Goal: Task Accomplishment & Management: Use online tool/utility

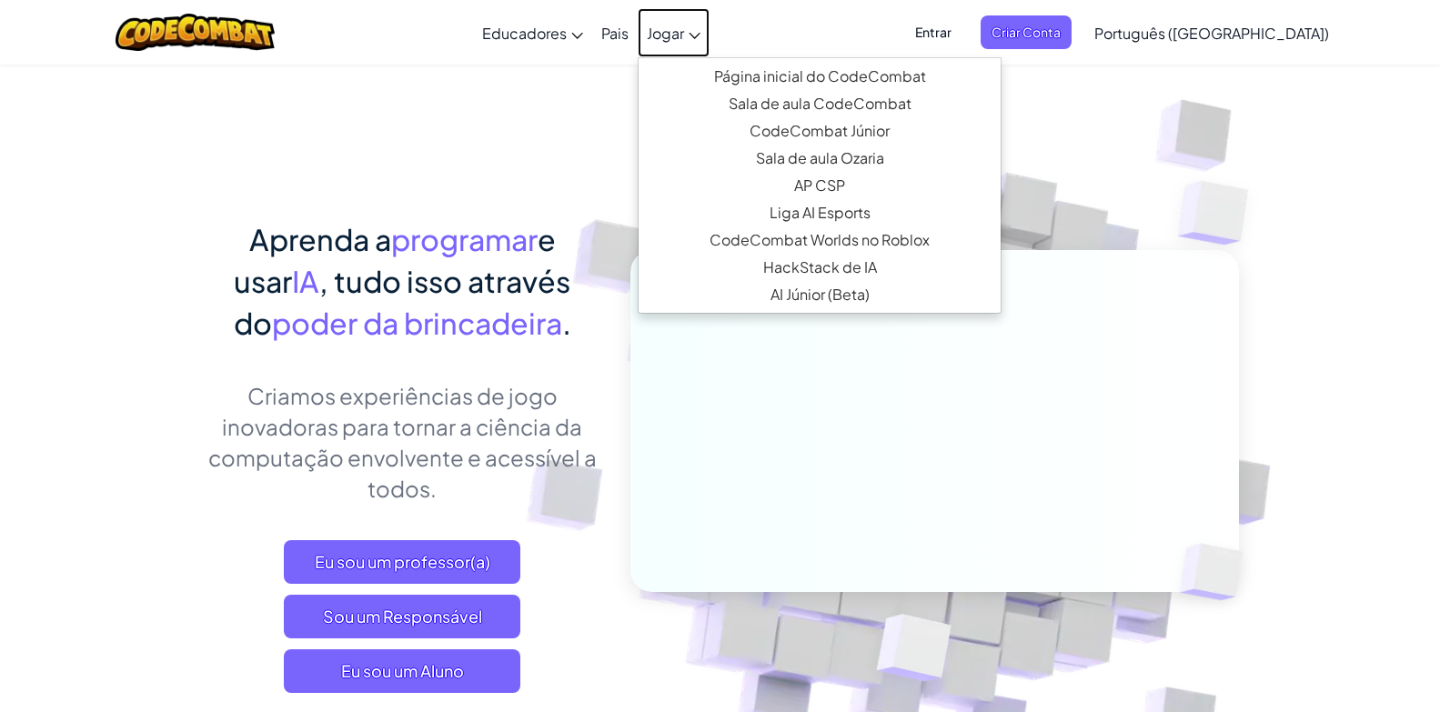
click at [709, 21] on link "Jogar" at bounding box center [674, 32] width 72 height 49
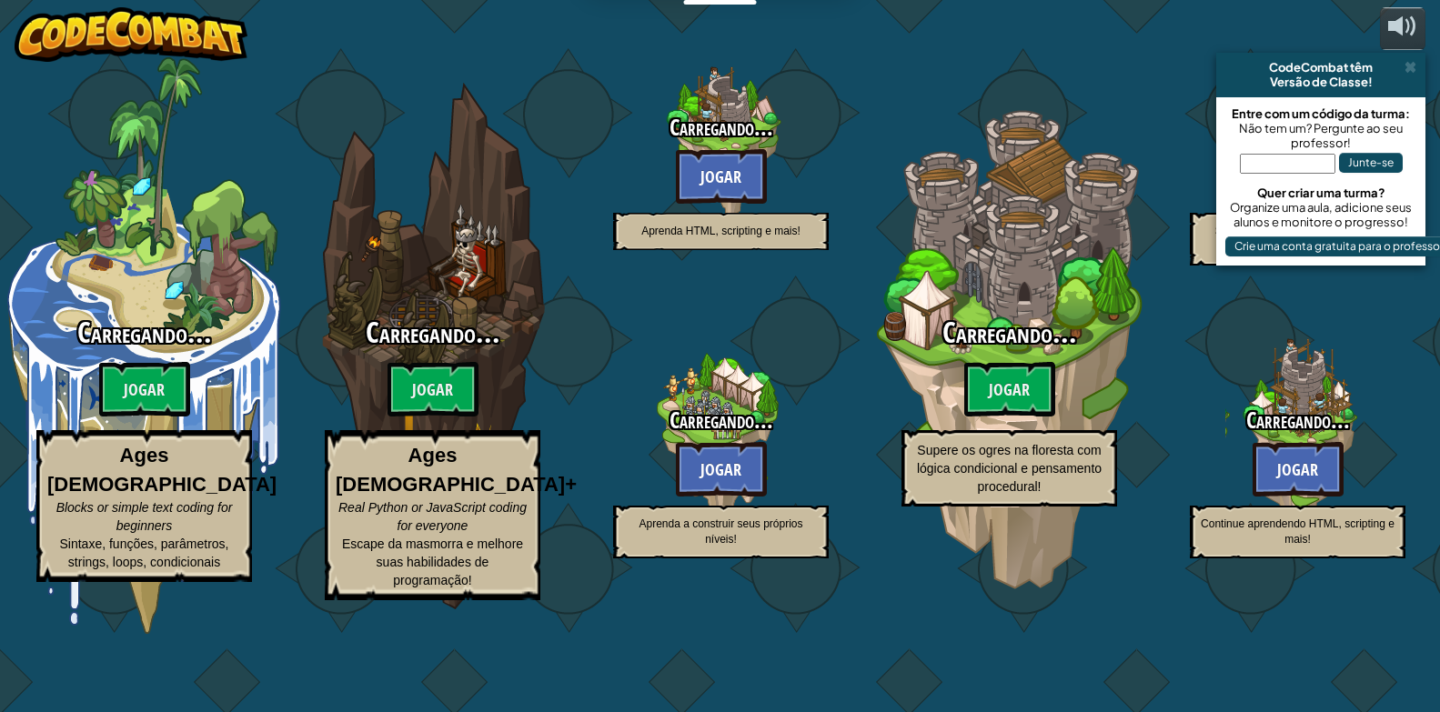
select select "pt-BR"
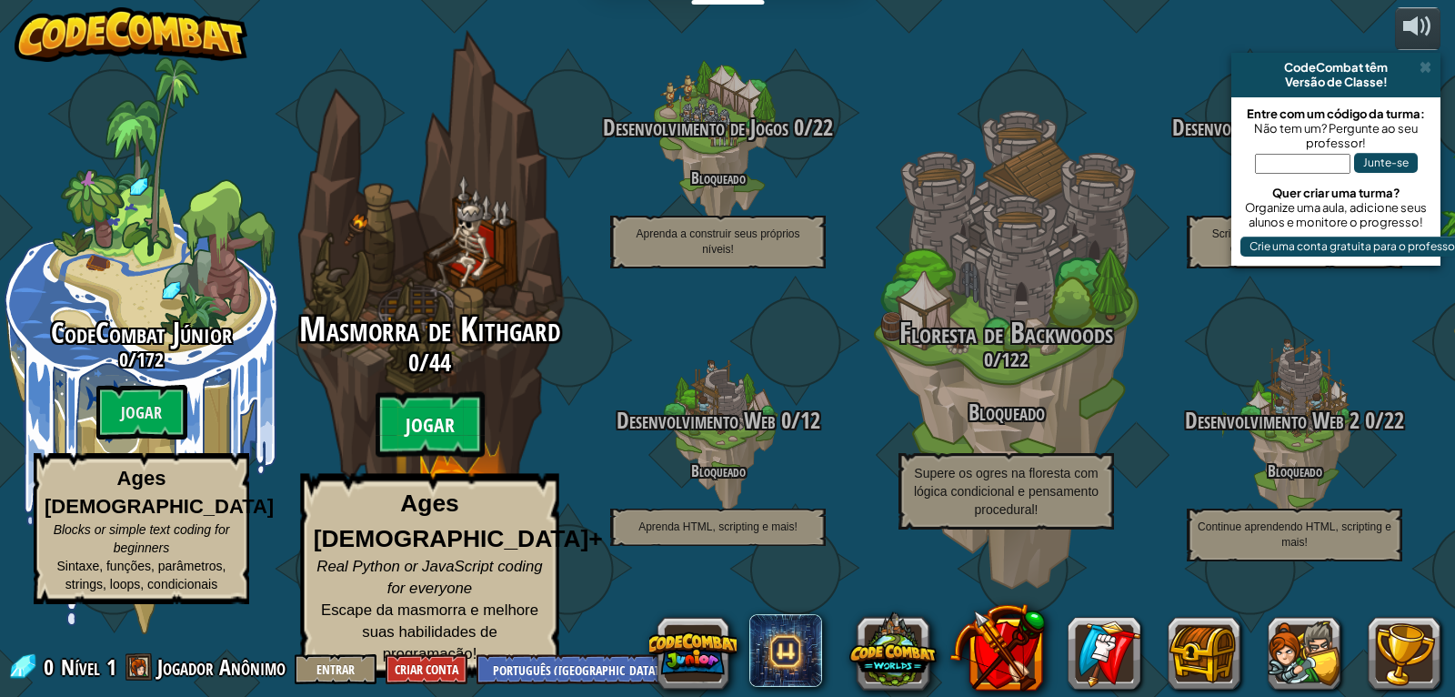
click at [440, 442] on btn "Jogar" at bounding box center [430, 424] width 109 height 65
select select "pt-BR"
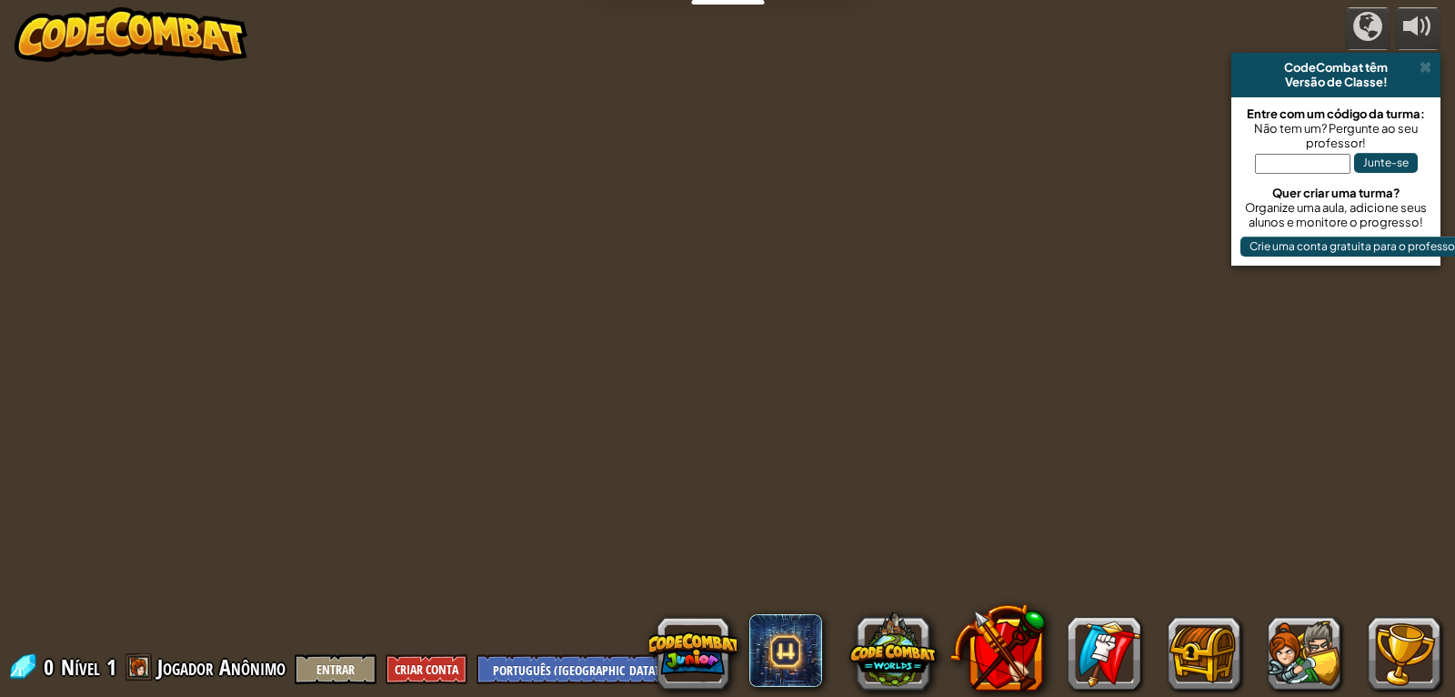
select select "pt-BR"
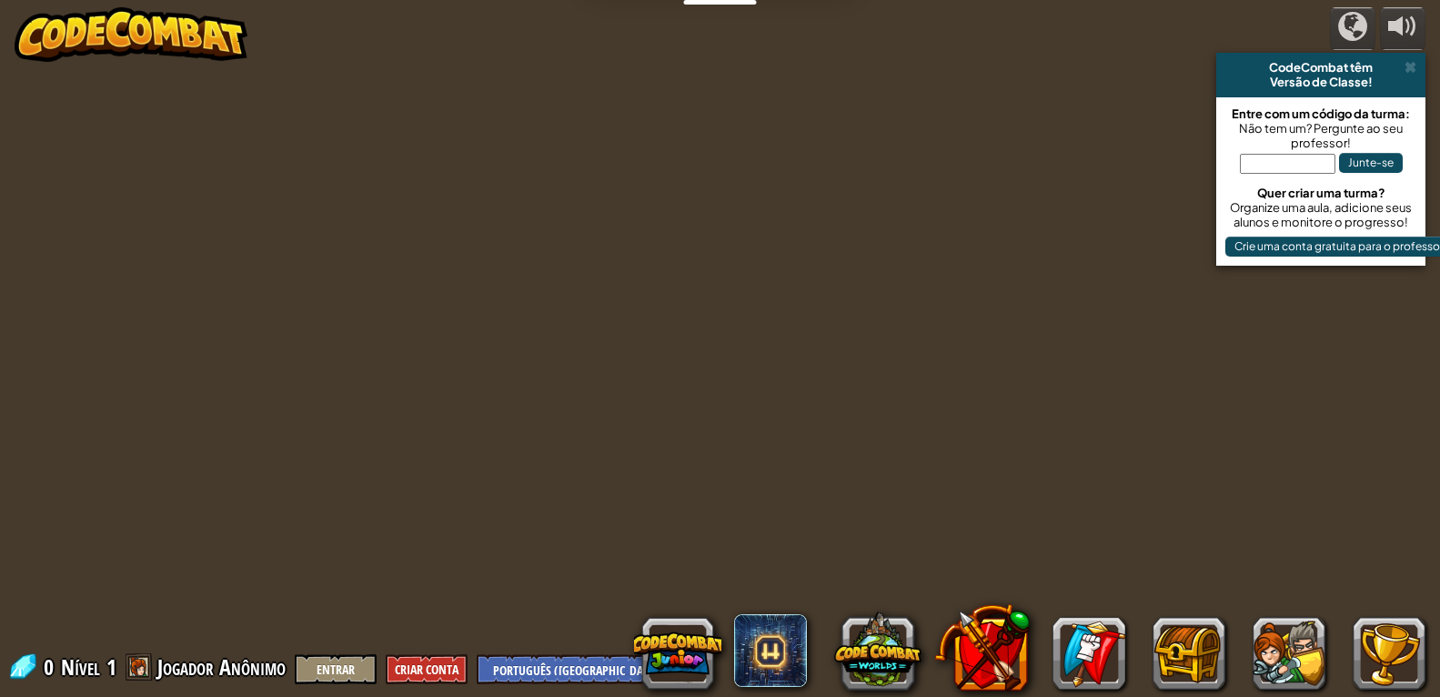
select select "pt-BR"
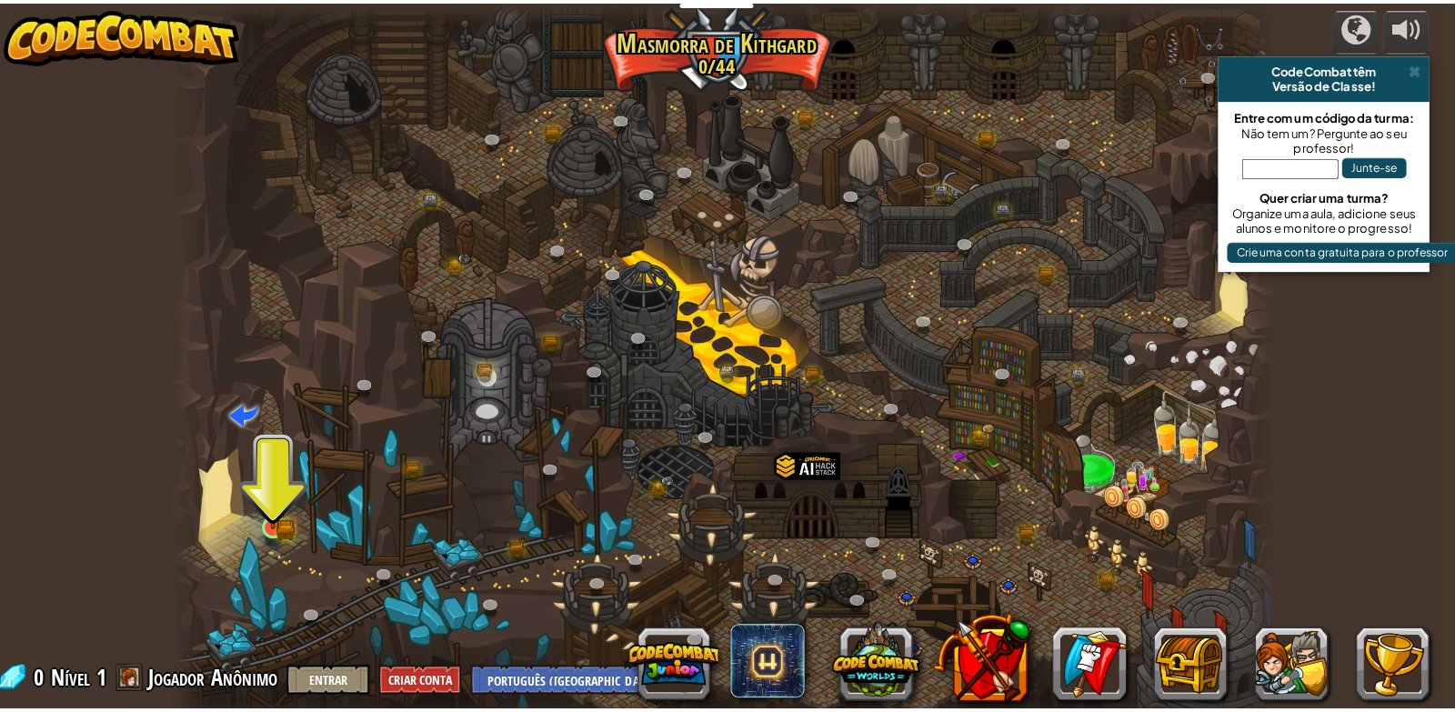
scroll to position [0, 10]
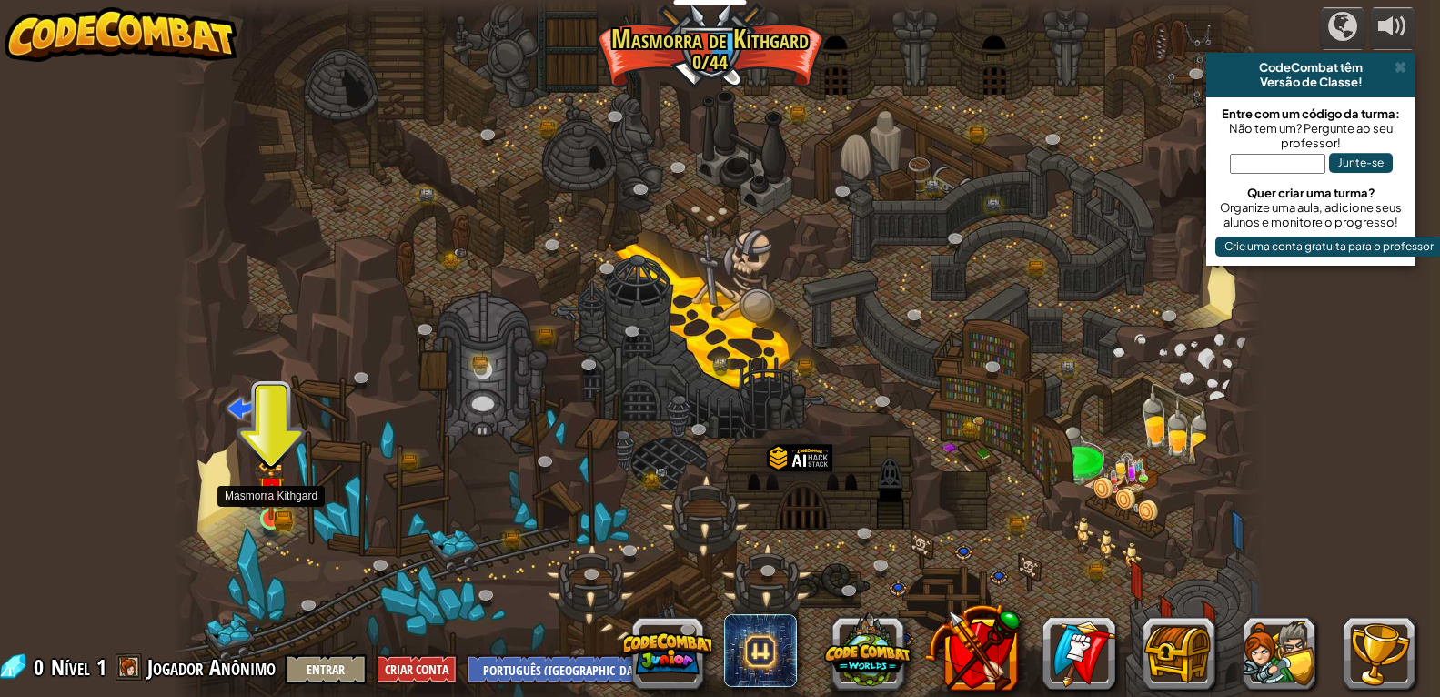
click at [271, 513] on img at bounding box center [271, 489] width 28 height 61
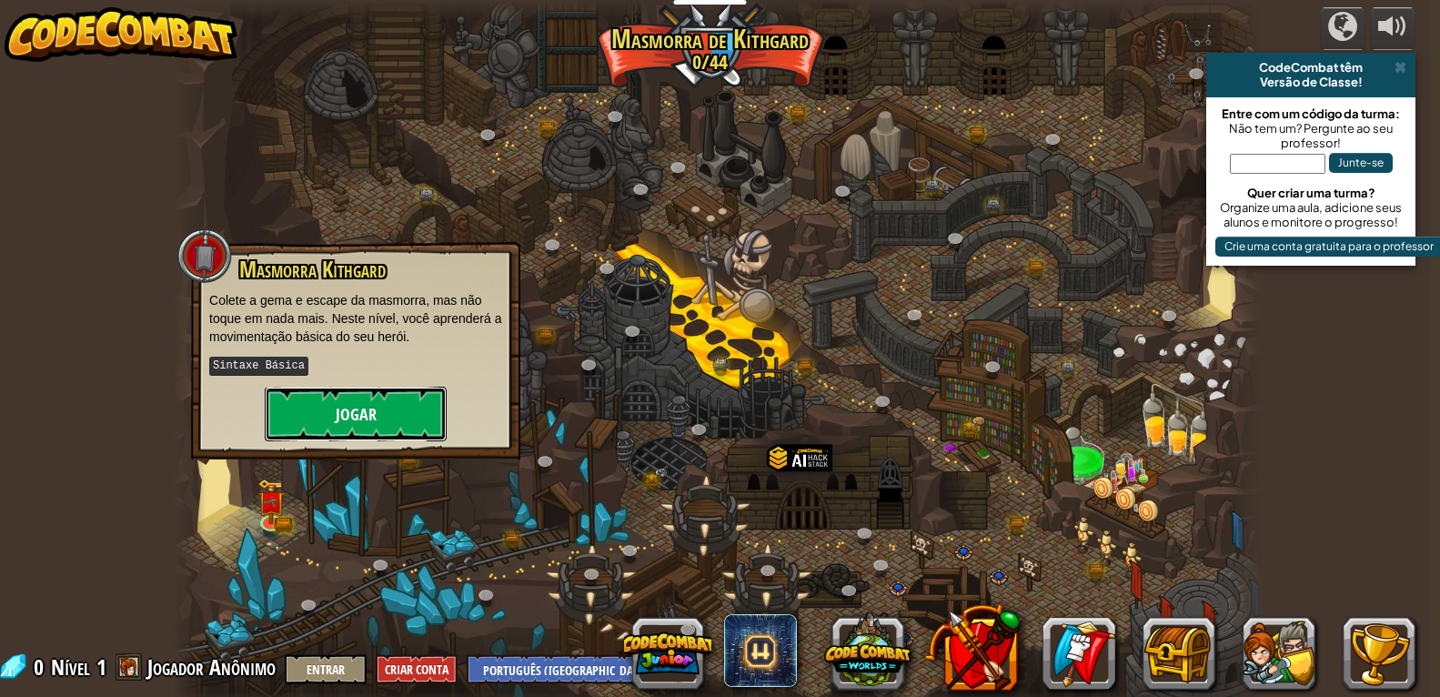
click at [311, 424] on button "Jogar" at bounding box center [356, 414] width 182 height 55
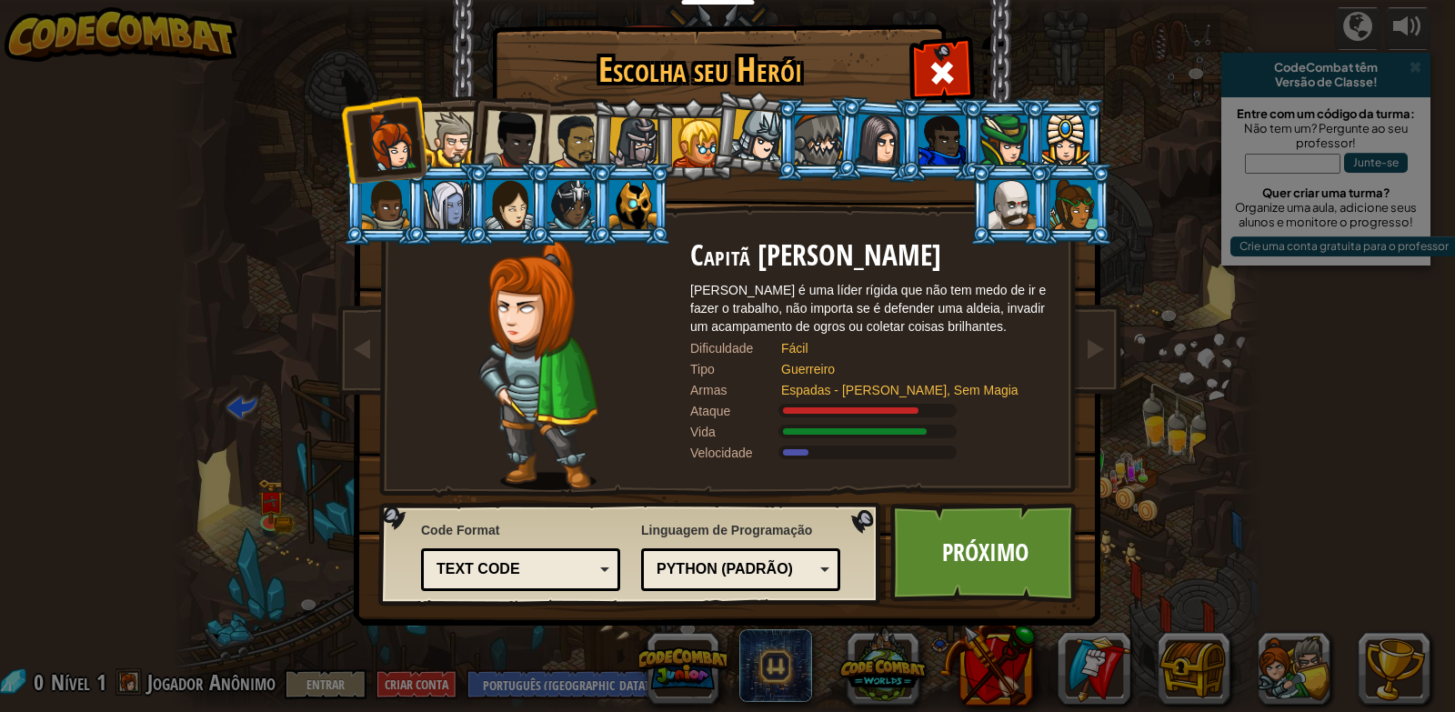
click at [456, 175] on li at bounding box center [446, 204] width 82 height 83
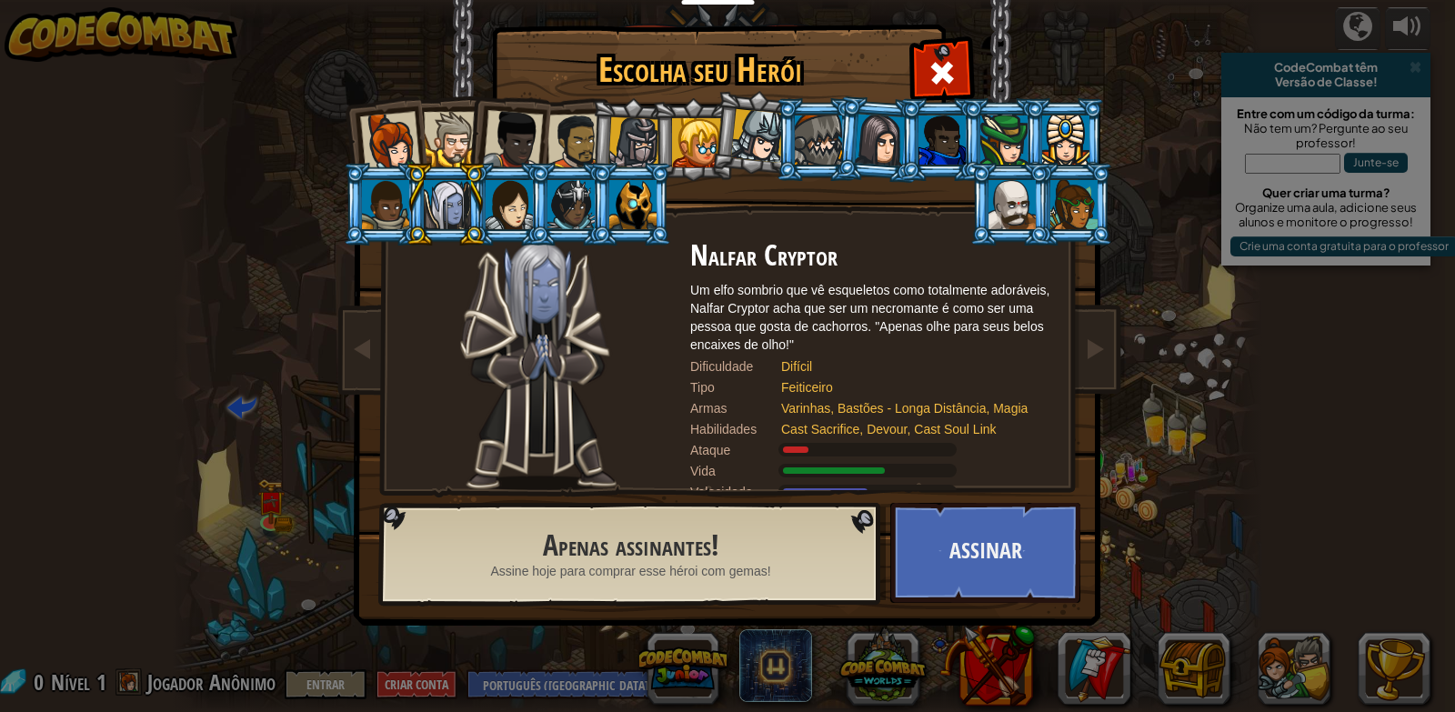
click at [426, 155] on li at bounding box center [383, 139] width 89 height 89
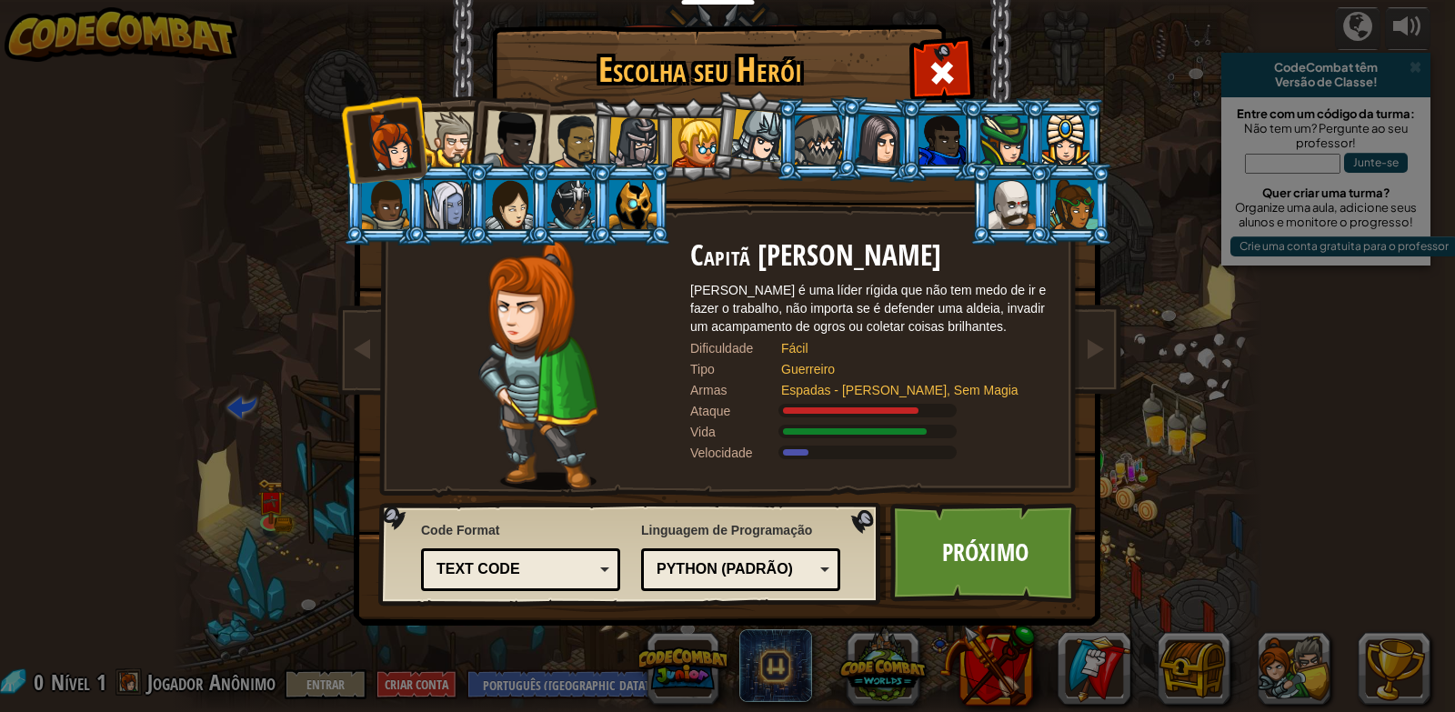
click at [1002, 141] on div at bounding box center [1004, 140] width 47 height 49
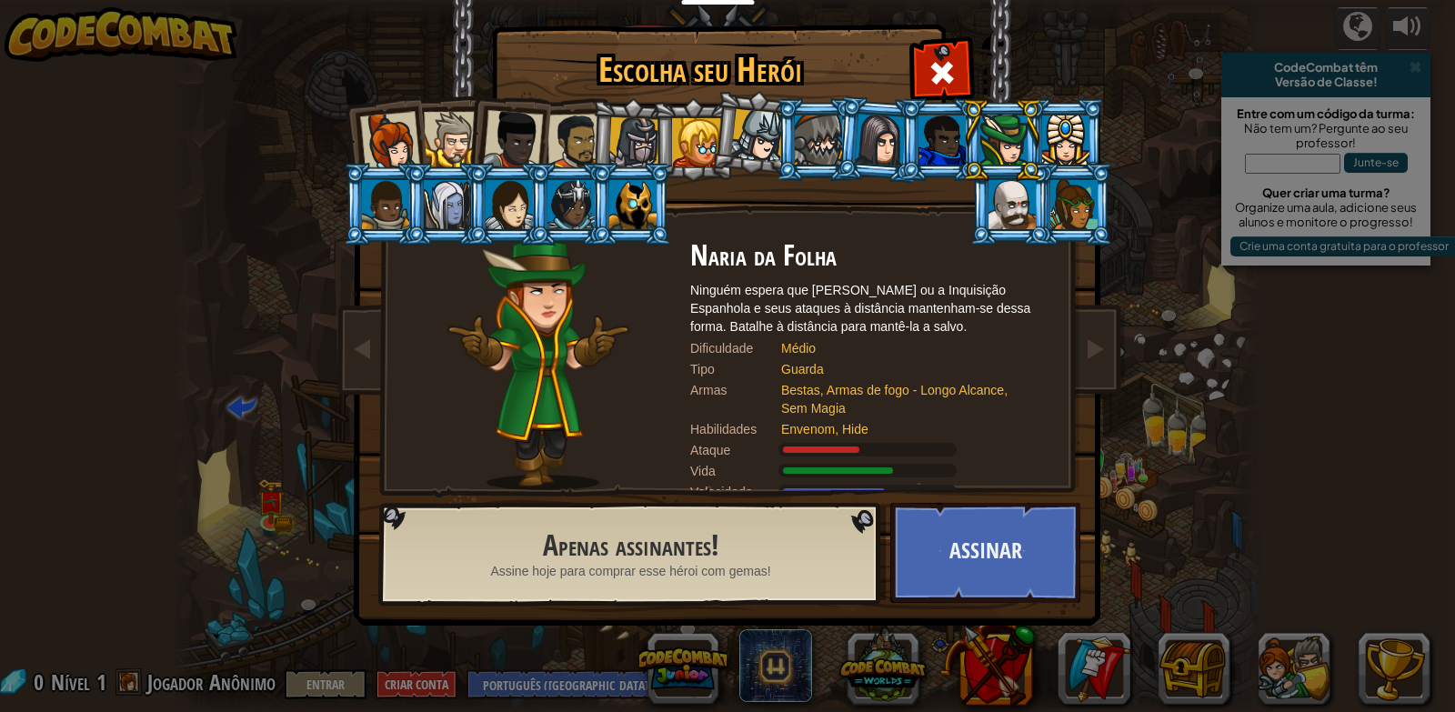
drag, startPoint x: 1061, startPoint y: 138, endPoint x: 958, endPoint y: 138, distance: 102.8
click at [1061, 138] on div at bounding box center [1065, 140] width 47 height 49
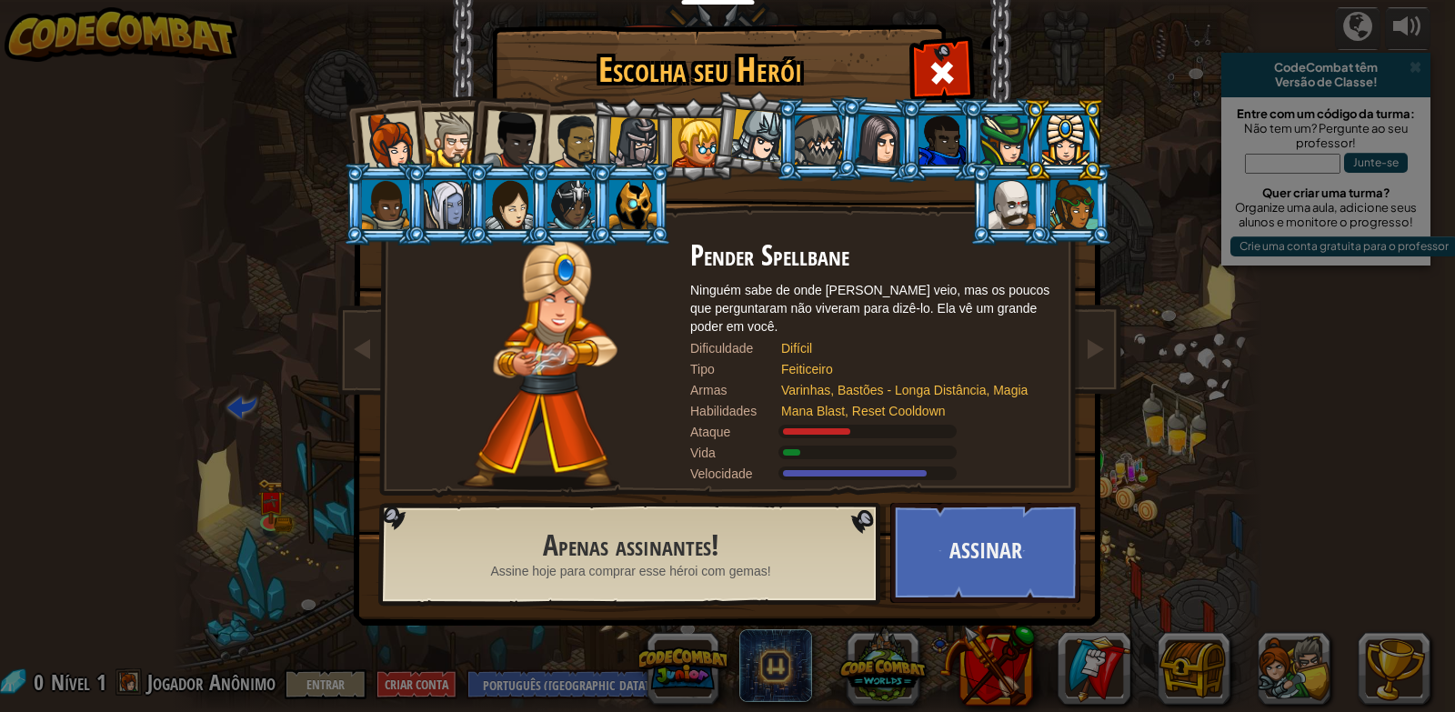
click at [446, 187] on div at bounding box center [447, 204] width 47 height 49
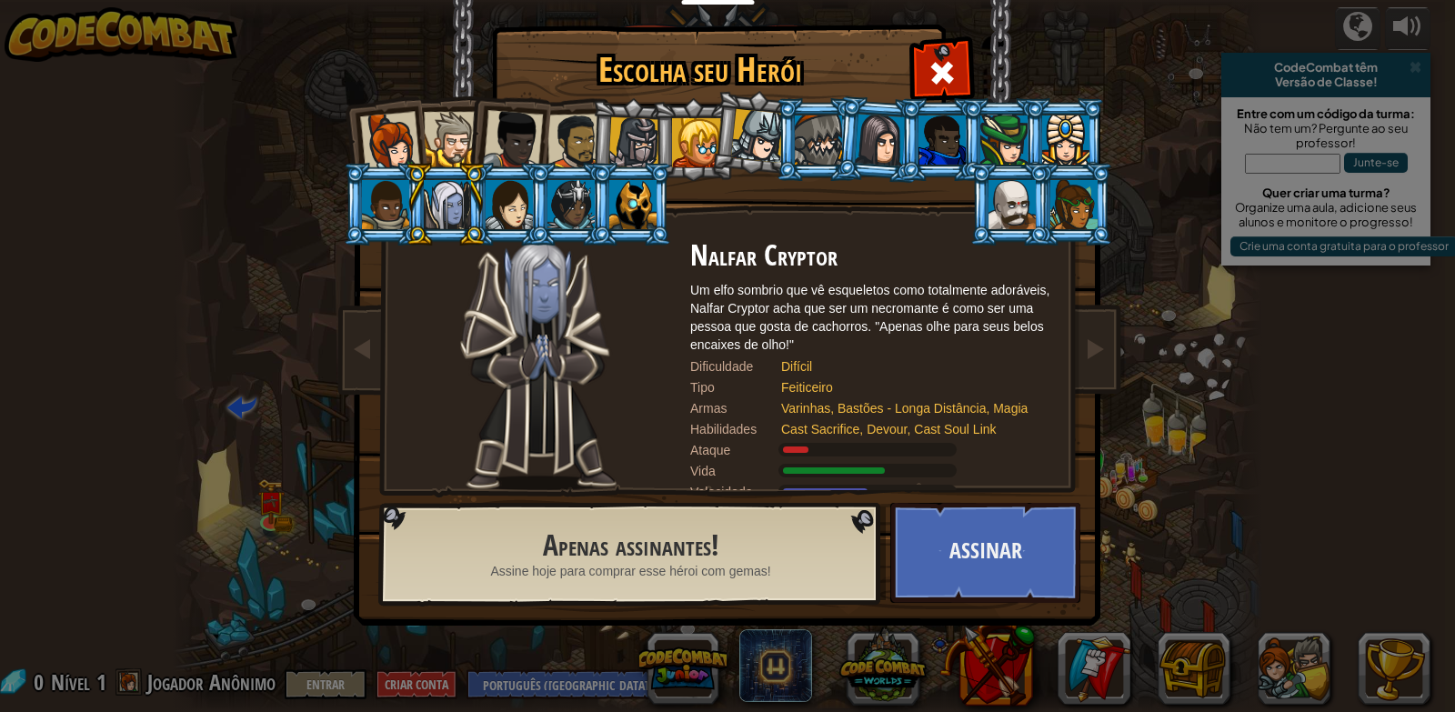
click at [498, 202] on div at bounding box center [509, 204] width 47 height 49
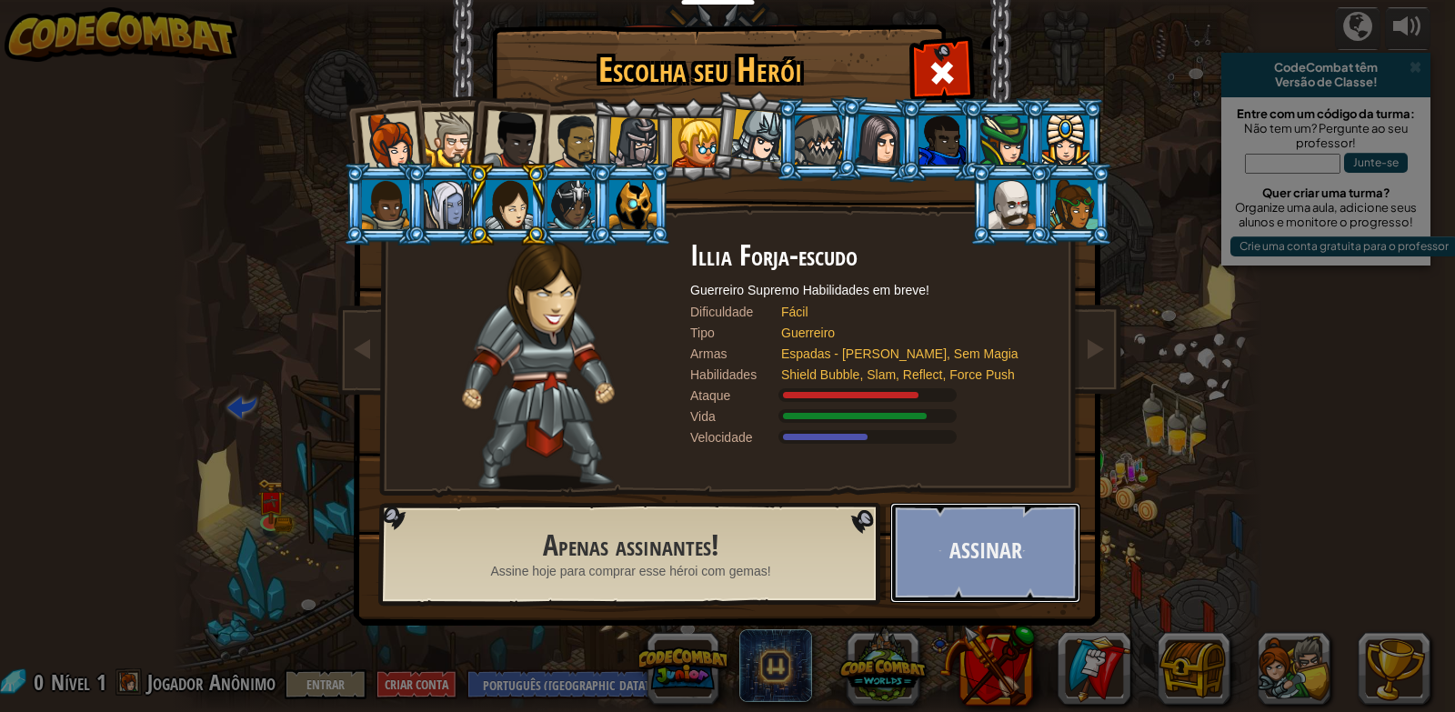
click at [938, 519] on button "Assinar" at bounding box center [985, 553] width 190 height 100
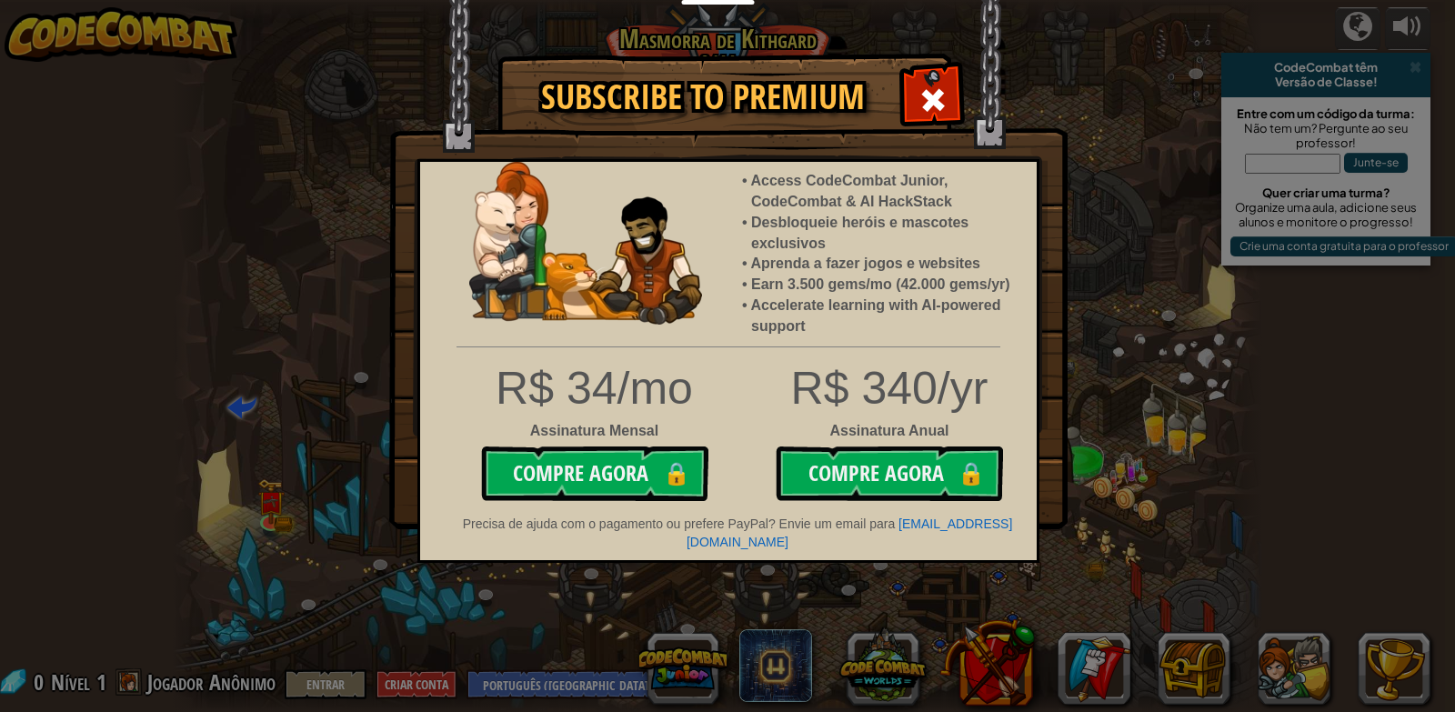
click at [946, 116] on div at bounding box center [932, 97] width 57 height 57
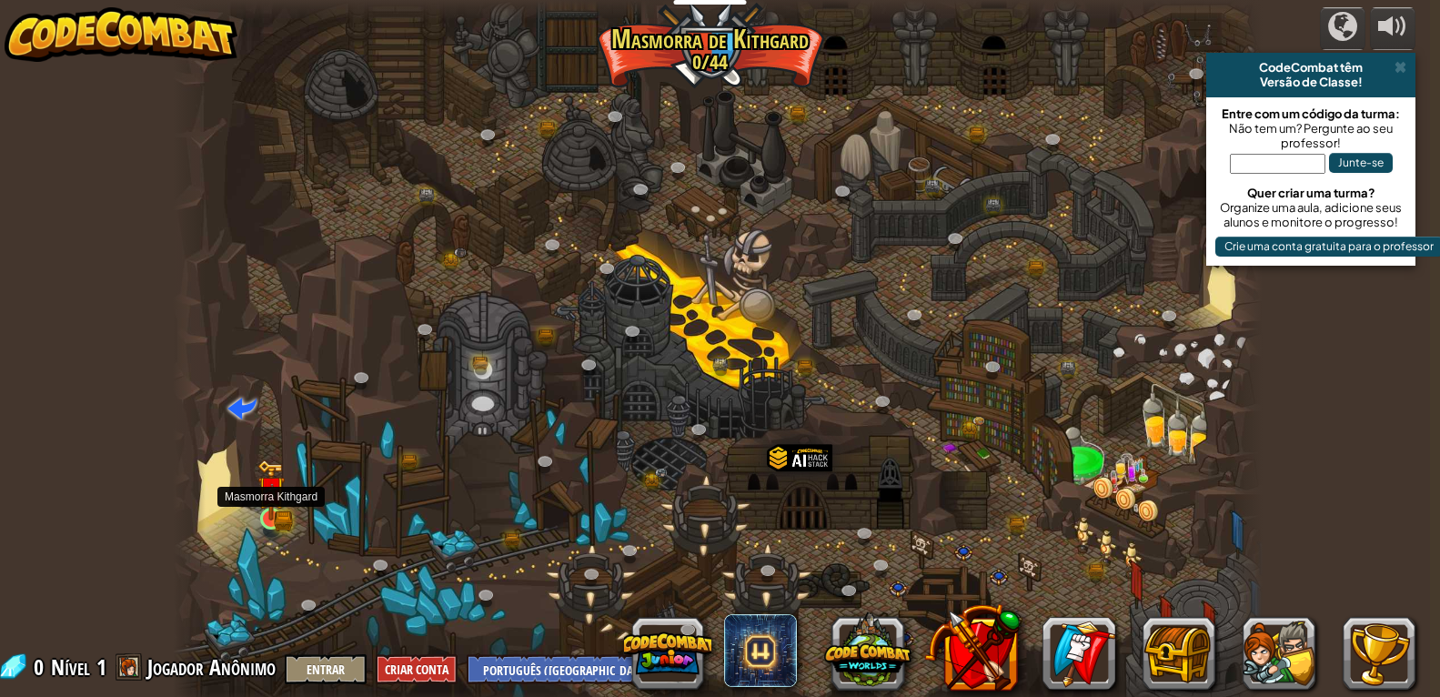
click at [261, 489] on img at bounding box center [271, 489] width 28 height 61
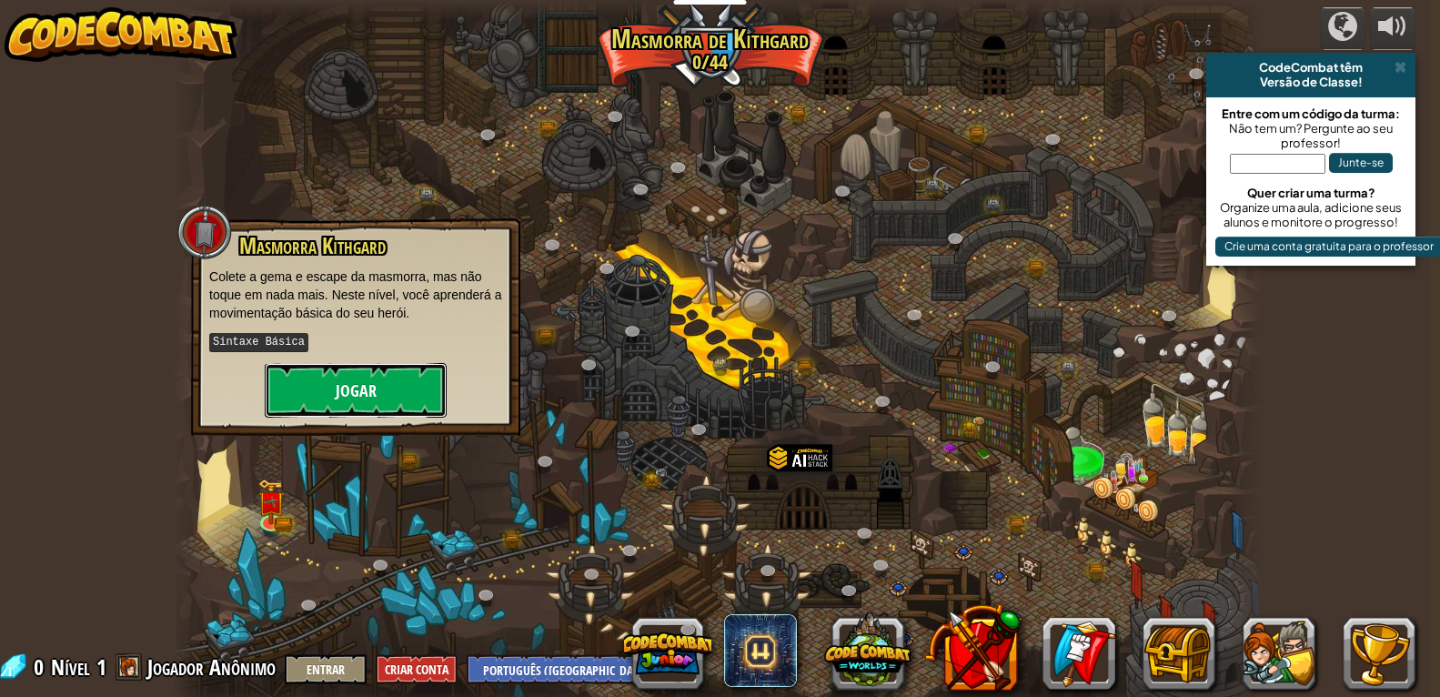
click at [331, 389] on button "Jogar" at bounding box center [356, 390] width 182 height 55
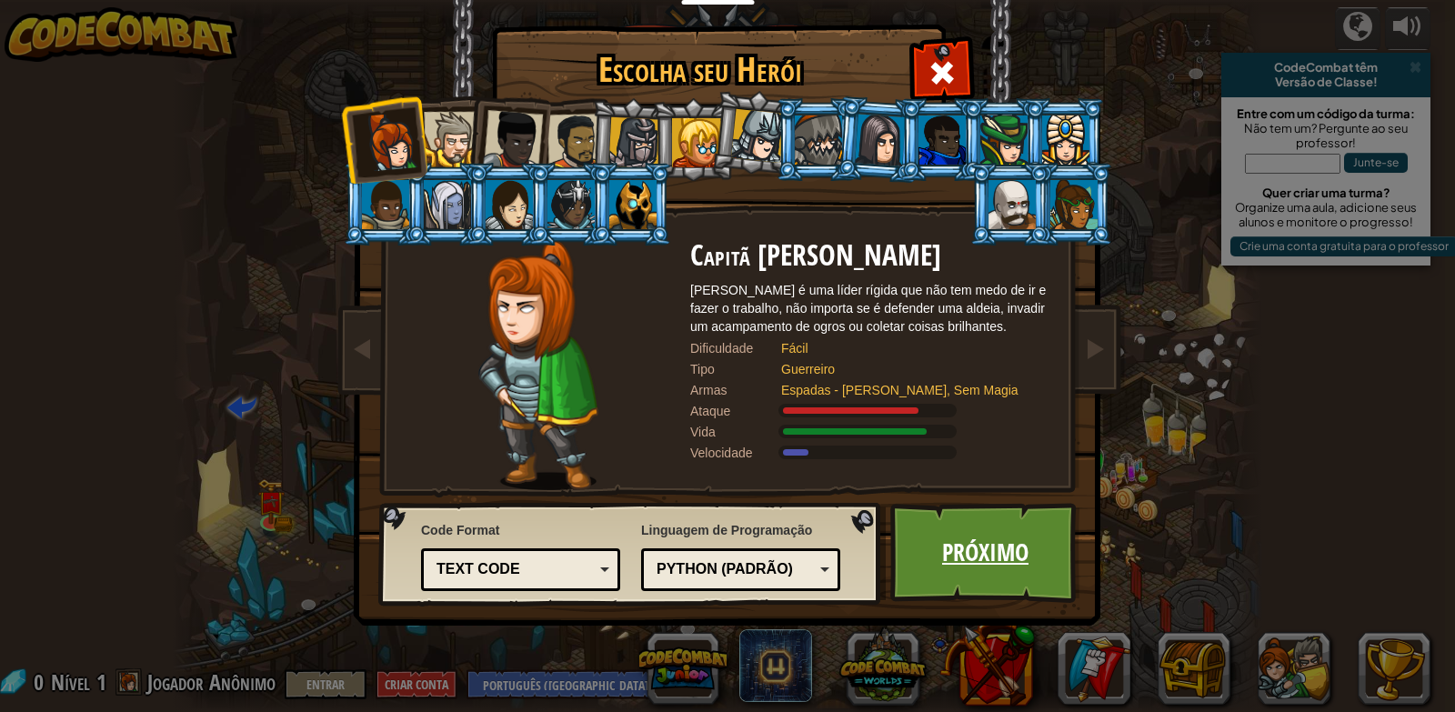
click at [994, 546] on link "Próximo" at bounding box center [985, 553] width 190 height 100
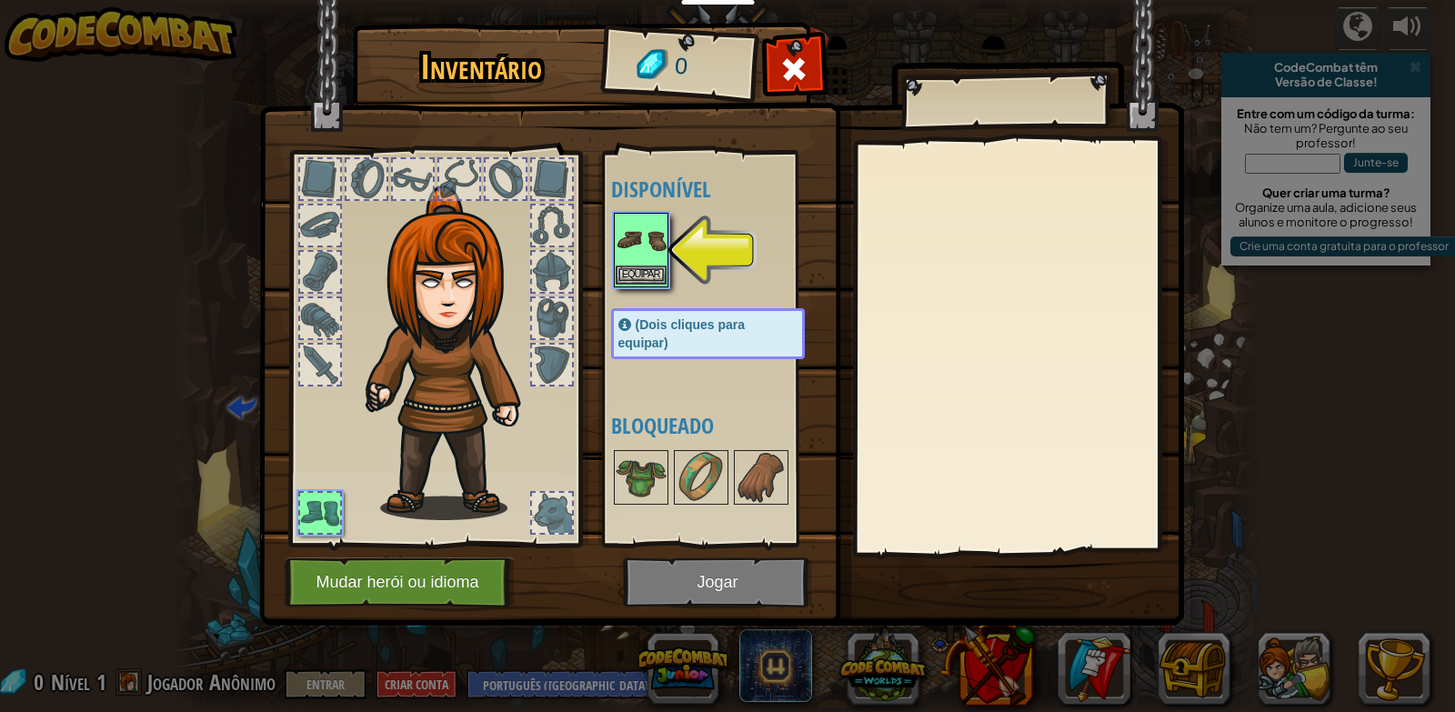
click at [627, 262] on img at bounding box center [641, 240] width 51 height 51
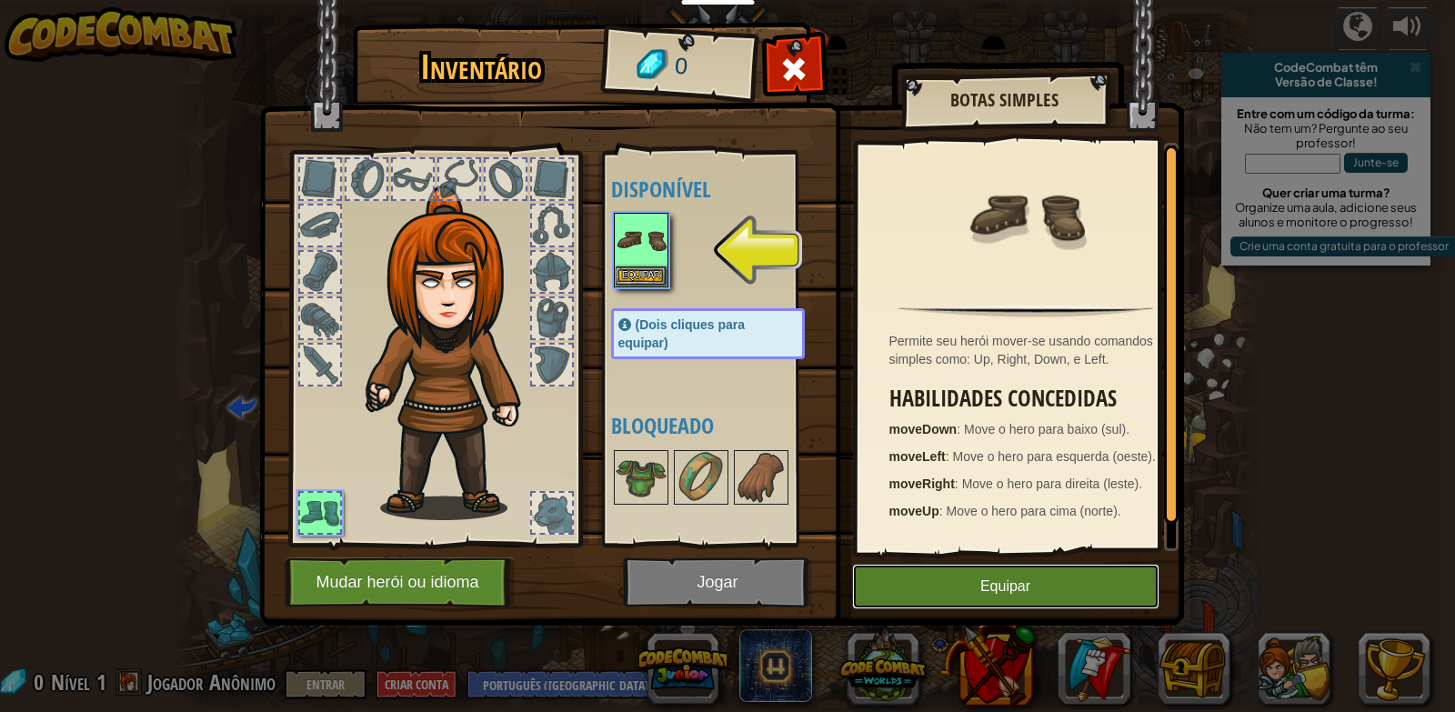
click at [941, 570] on button "Equipar" at bounding box center [1005, 586] width 307 height 45
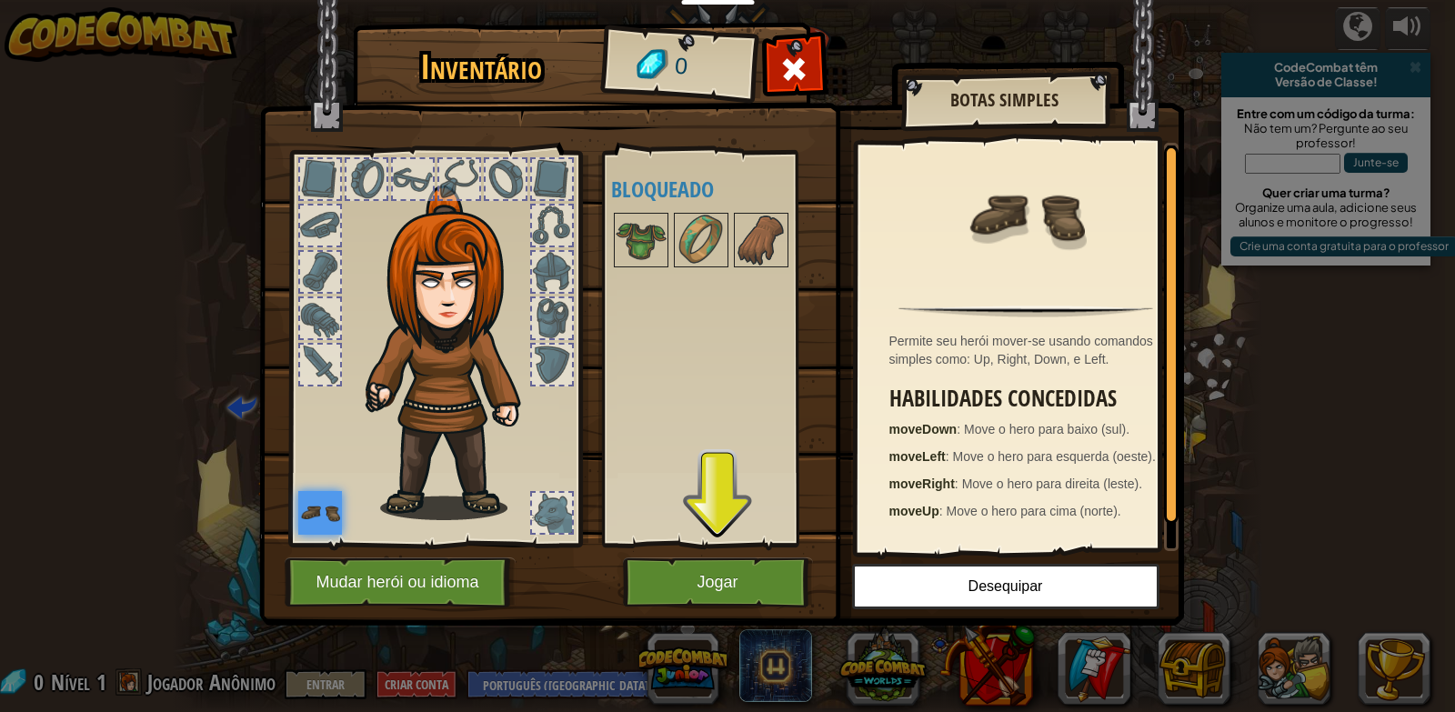
click at [334, 506] on img at bounding box center [320, 513] width 44 height 44
click at [649, 553] on img at bounding box center [721, 295] width 925 height 660
click at [665, 579] on button "Jogar" at bounding box center [718, 583] width 190 height 50
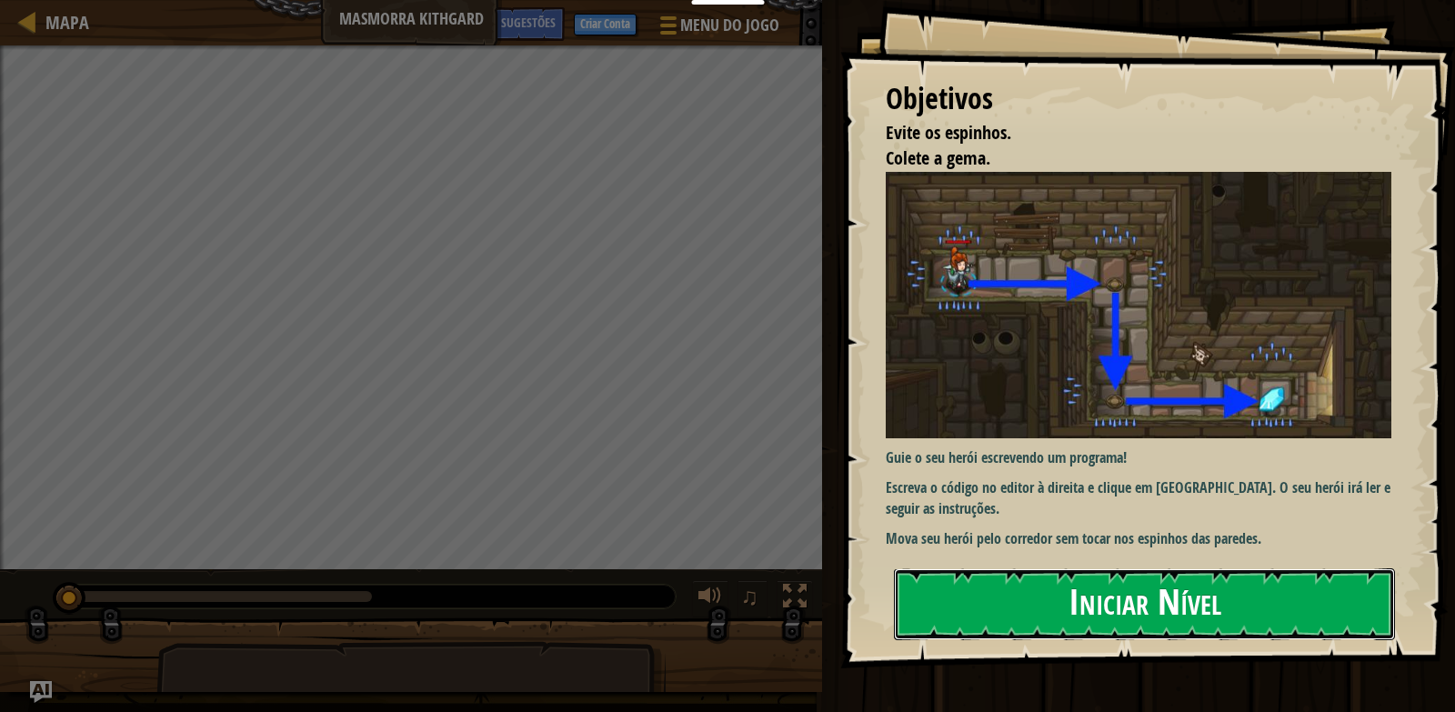
click at [1002, 595] on button "Iniciar Nível" at bounding box center [1144, 604] width 501 height 72
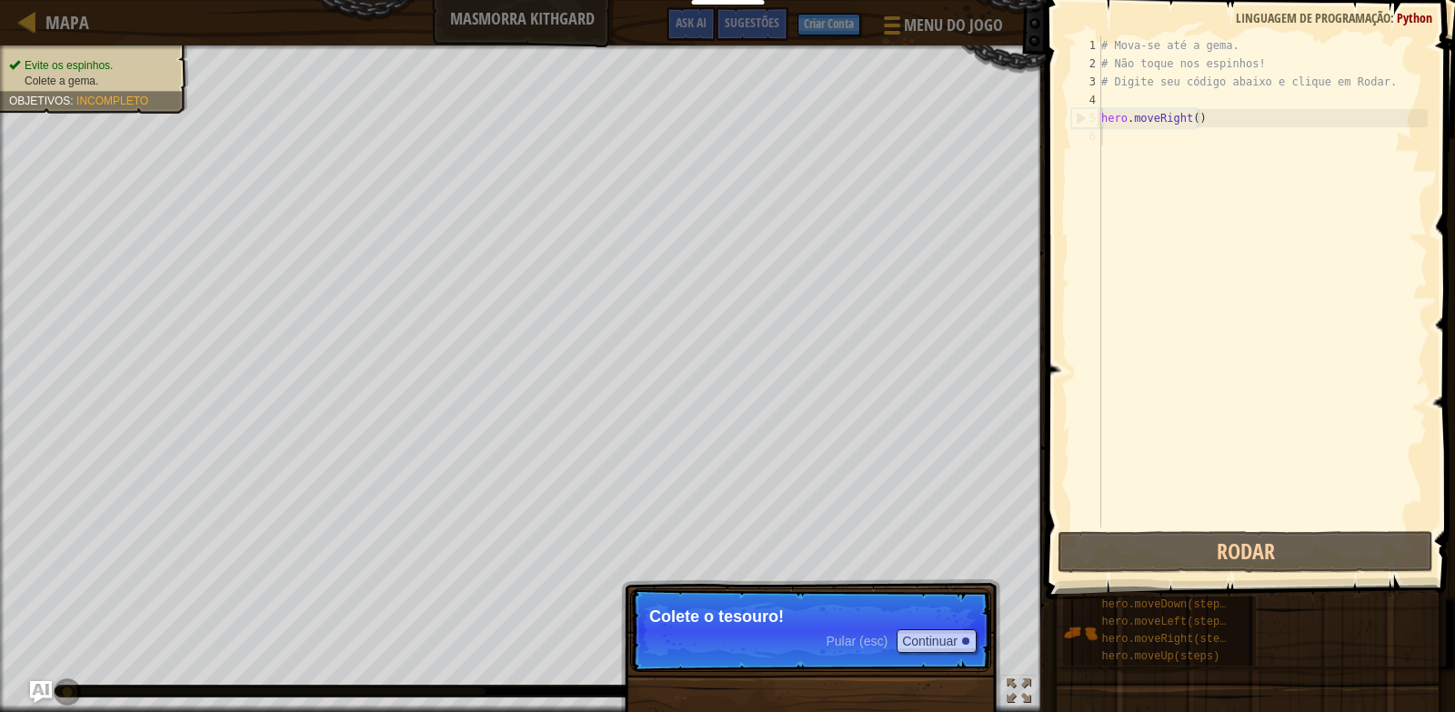
click at [654, 589] on div "Pular (esc) Continuar Colete o tesouro!" at bounding box center [810, 713] width 379 height 269
click at [937, 637] on button "Continuar" at bounding box center [937, 641] width 80 height 24
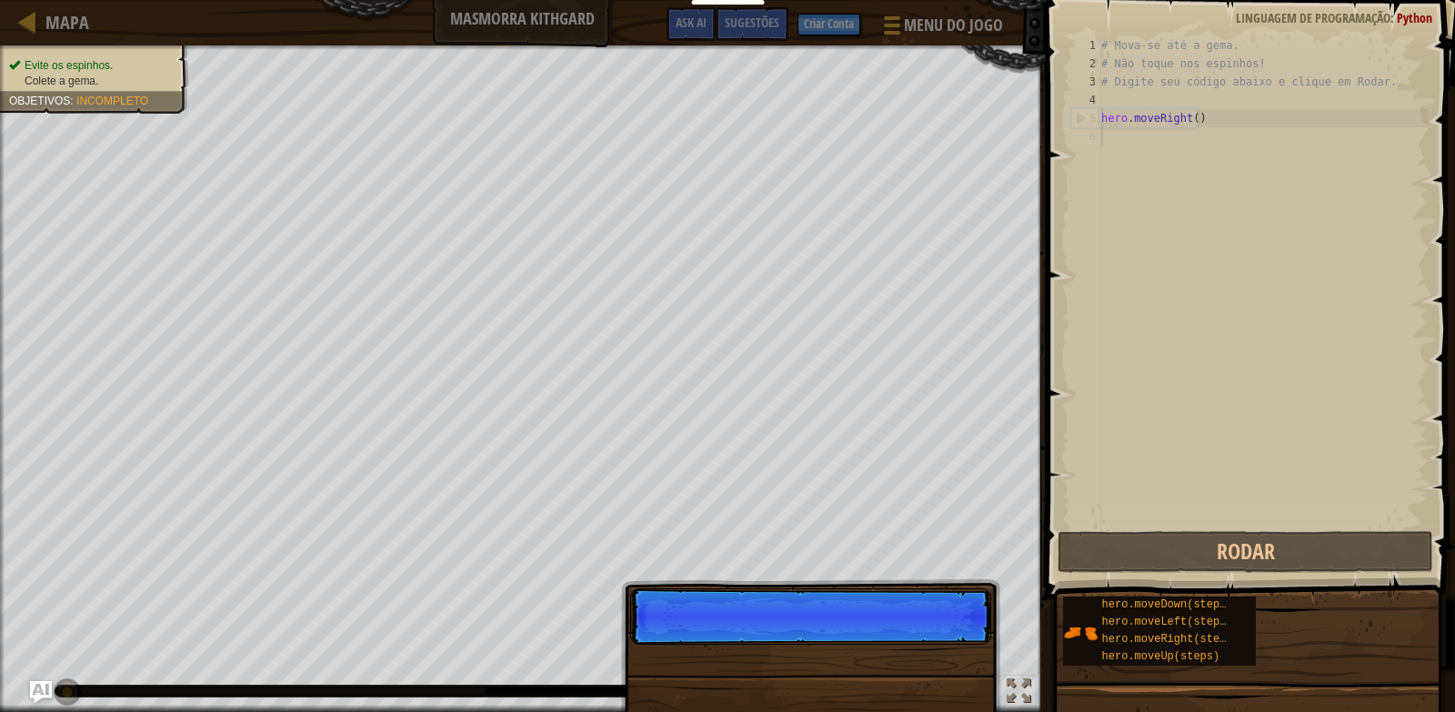
scroll to position [8, 0]
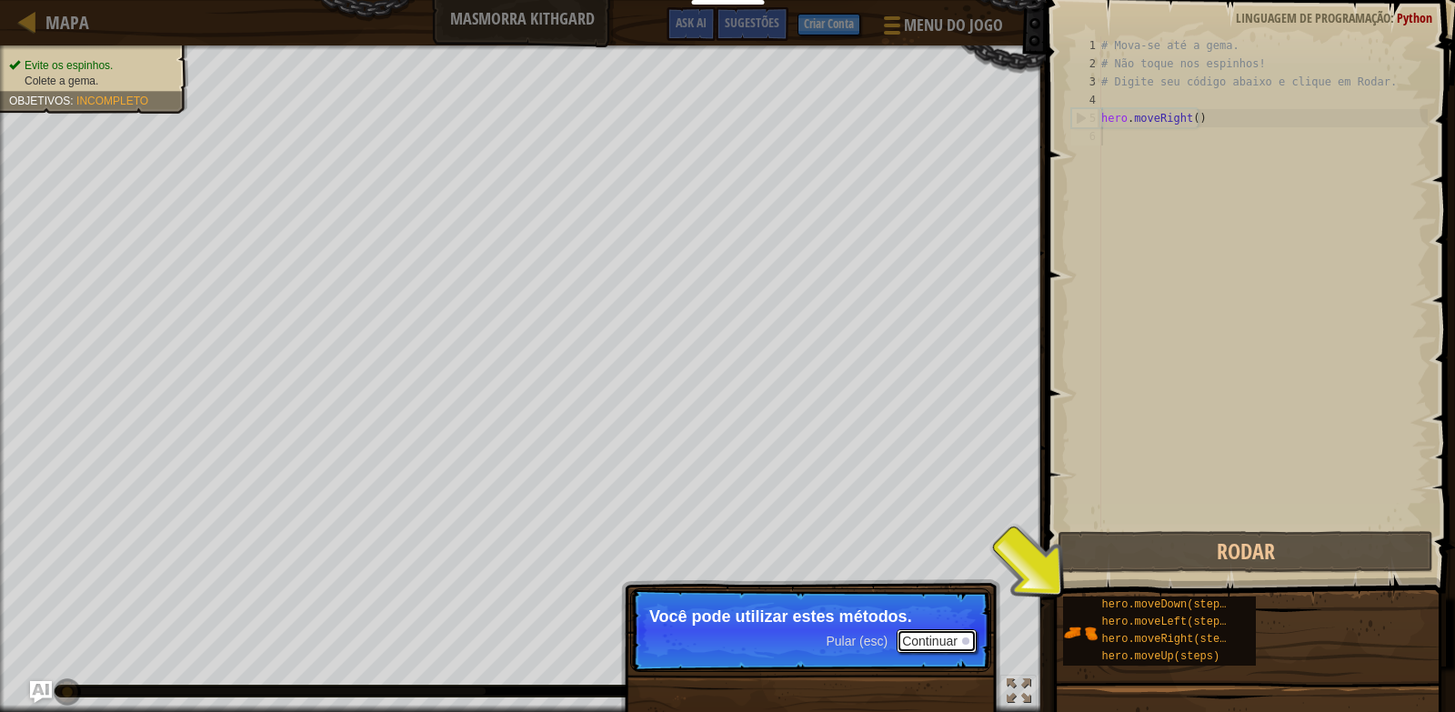
click at [922, 639] on button "Continuar" at bounding box center [937, 641] width 80 height 24
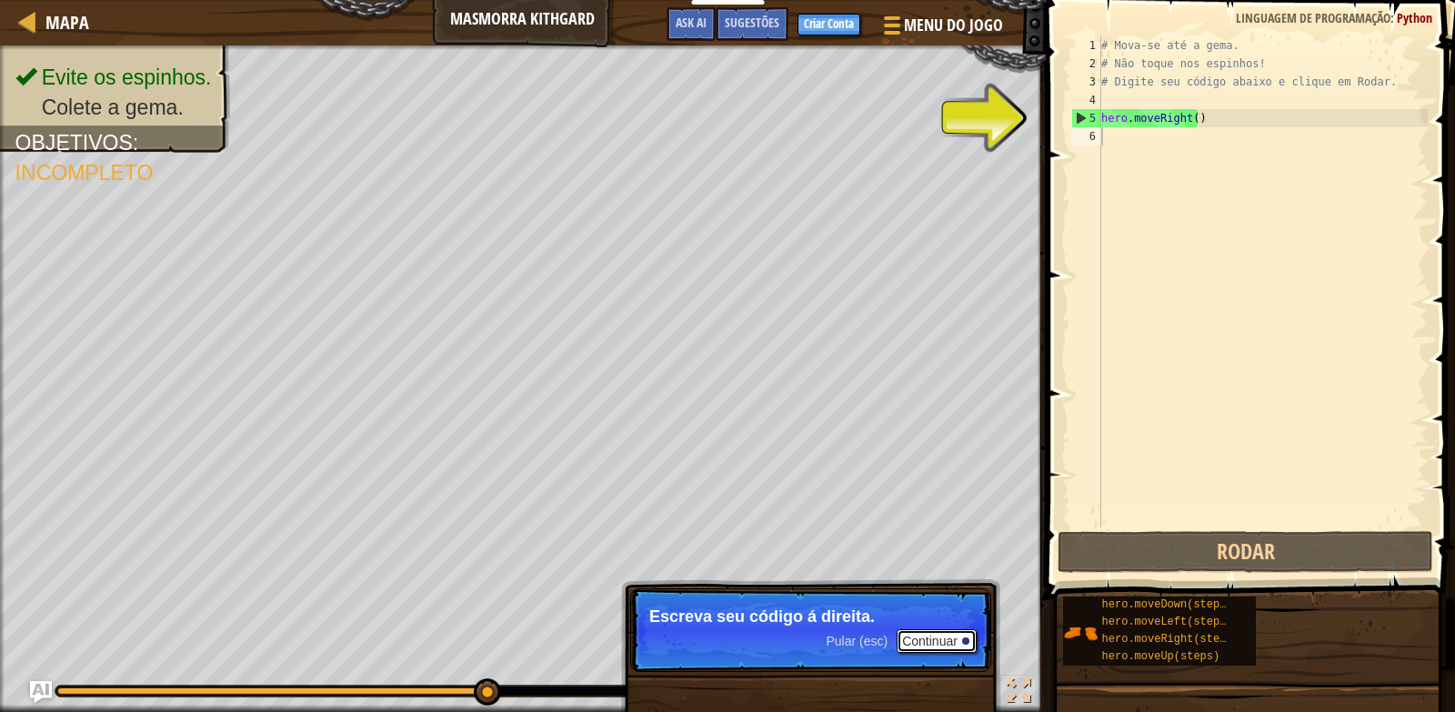
click at [941, 639] on button "Continuar" at bounding box center [937, 641] width 80 height 24
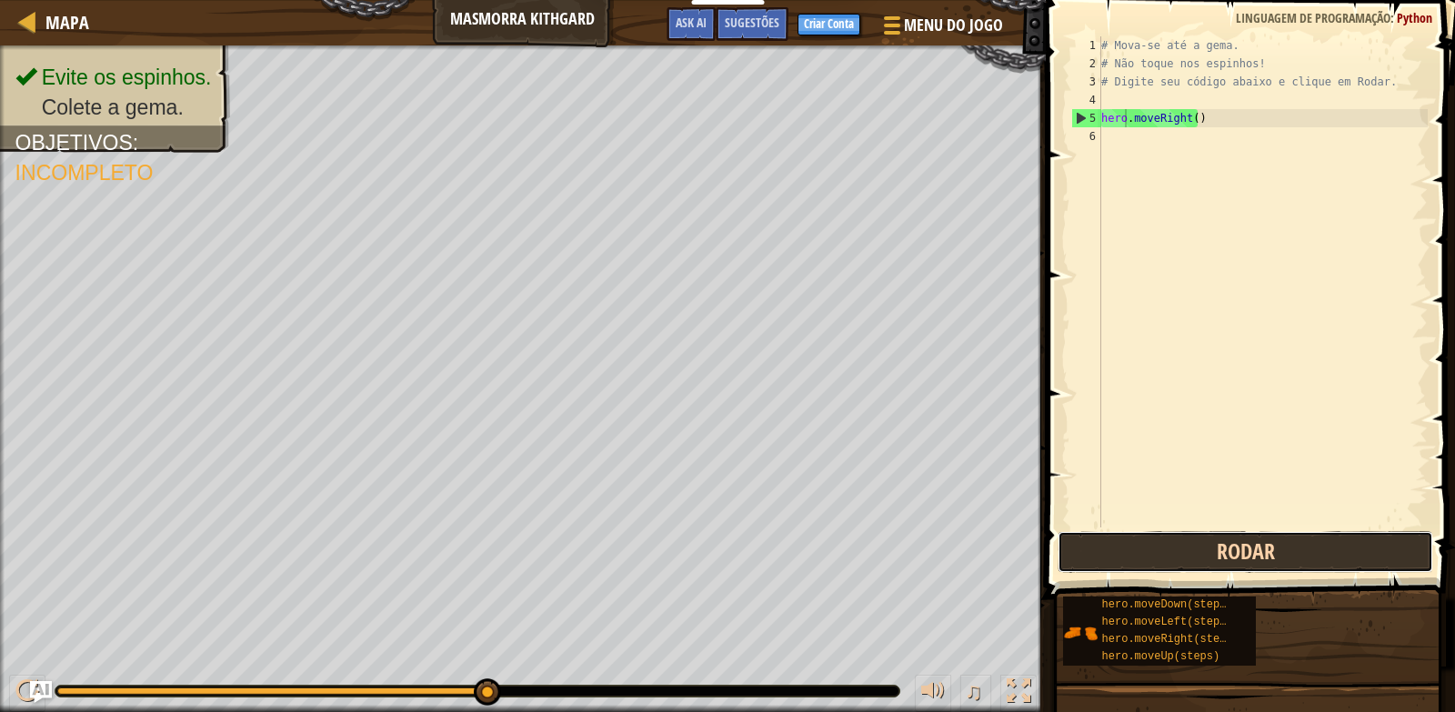
click at [1324, 564] on button "Rodar" at bounding box center [1246, 552] width 376 height 42
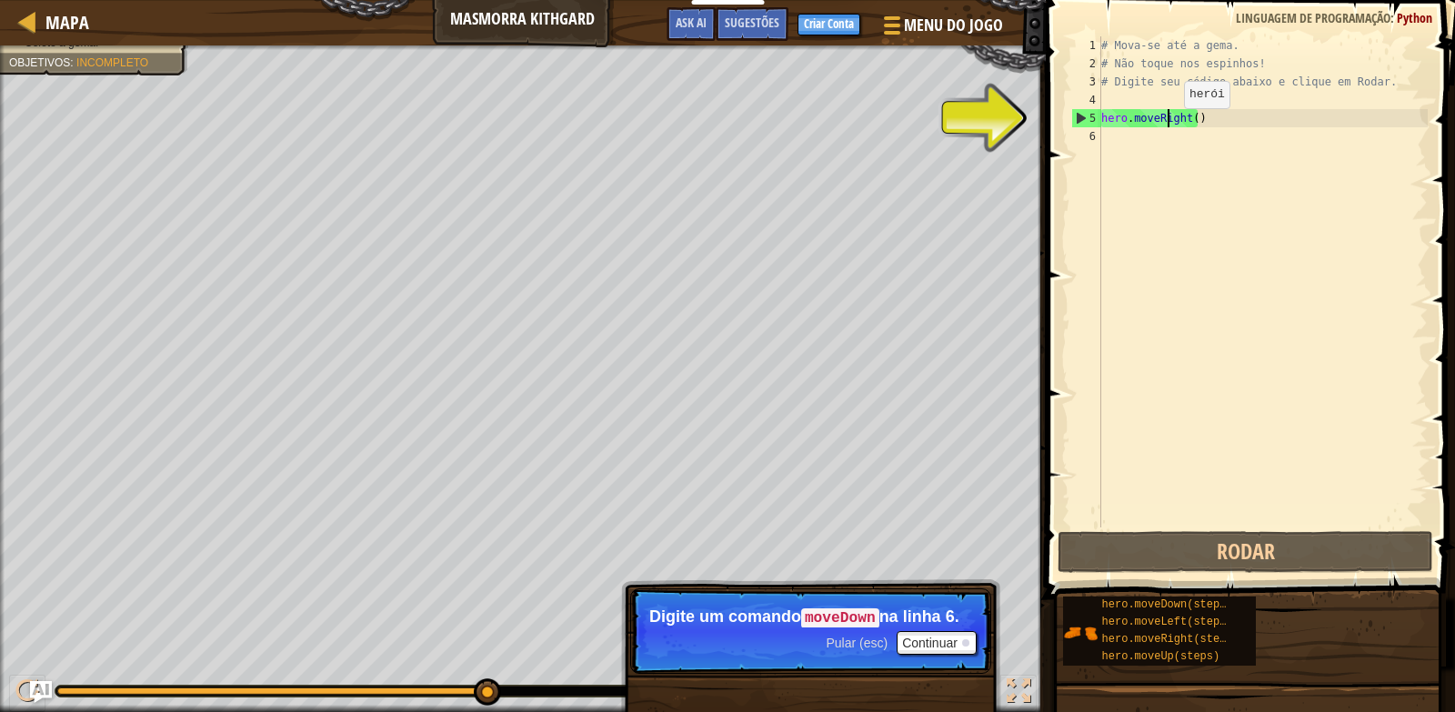
click at [1169, 126] on div "# Mova-se até a gema. # Não toque nos espinhos! # Digite seu código abaixo e cl…" at bounding box center [1263, 300] width 330 height 528
type textarea "ght()"
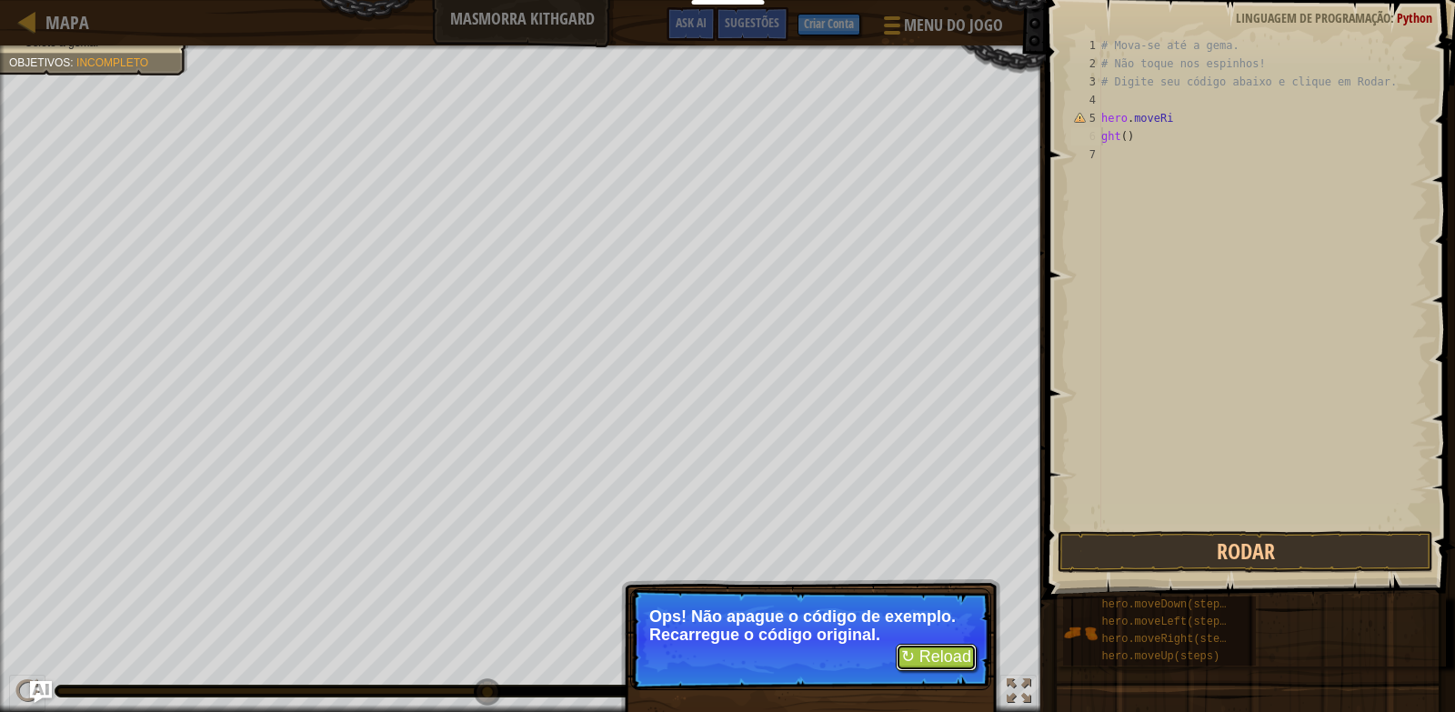
click at [934, 660] on button "↻ Reload" at bounding box center [936, 657] width 81 height 27
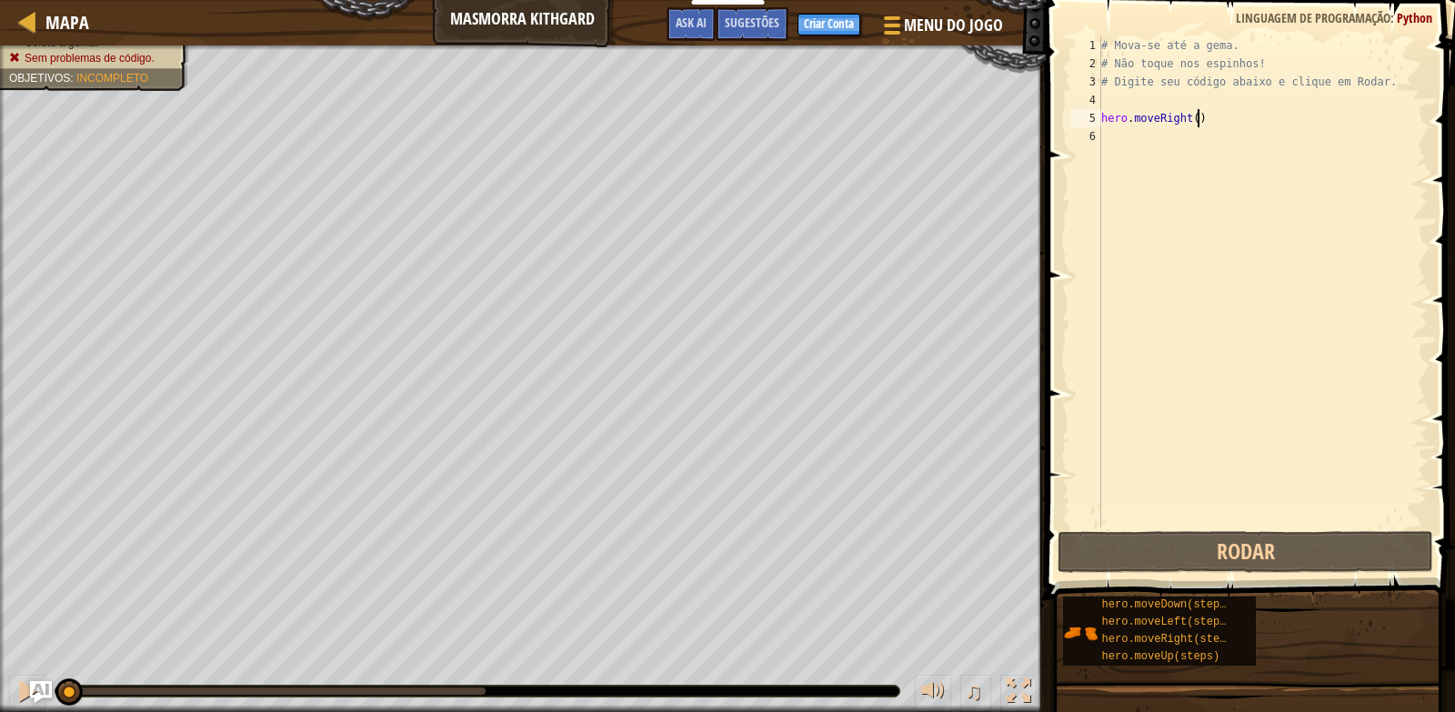
drag, startPoint x: 1206, startPoint y: 121, endPoint x: 1206, endPoint y: 138, distance: 17.3
click at [1206, 122] on div "# Mova-se até a gema. # Não toque nos espinhos! # Digite seu código abaixo e cl…" at bounding box center [1263, 300] width 330 height 528
type textarea "hero.moveRight()"
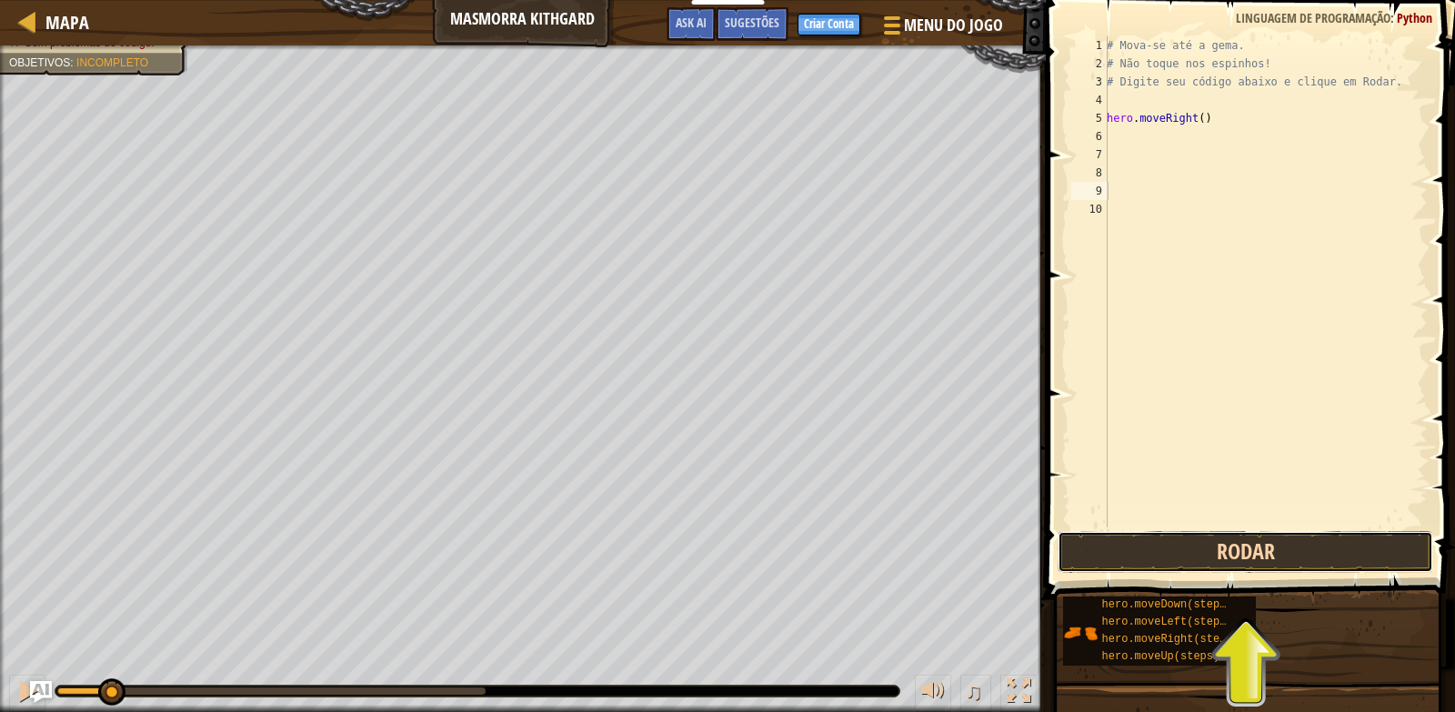
click at [1091, 531] on button "Rodar" at bounding box center [1246, 552] width 376 height 42
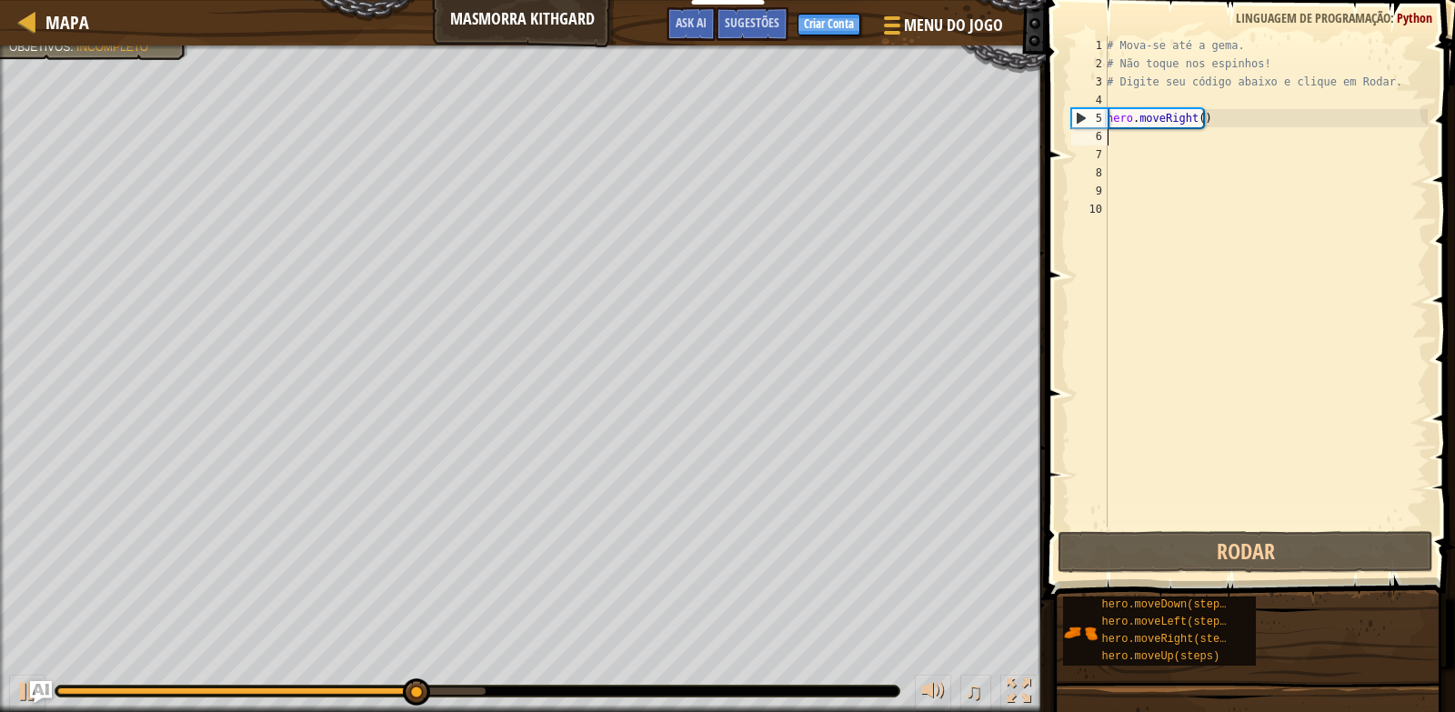
click at [1143, 128] on div "# Mova-se até a gema. # Não toque nos espinhos! # Digite seu código abaixo e cl…" at bounding box center [1265, 300] width 325 height 528
click at [1165, 121] on div "# Mova-se até a gema. # Não toque nos espinhos! # Digite seu código abaixo e cl…" at bounding box center [1265, 300] width 325 height 528
type textarea "hero.moveRight()"
click at [1202, 123] on div "# Mova-se até a gema. # Não toque nos espinhos! # Digite seu código abaixo e cl…" at bounding box center [1265, 300] width 325 height 528
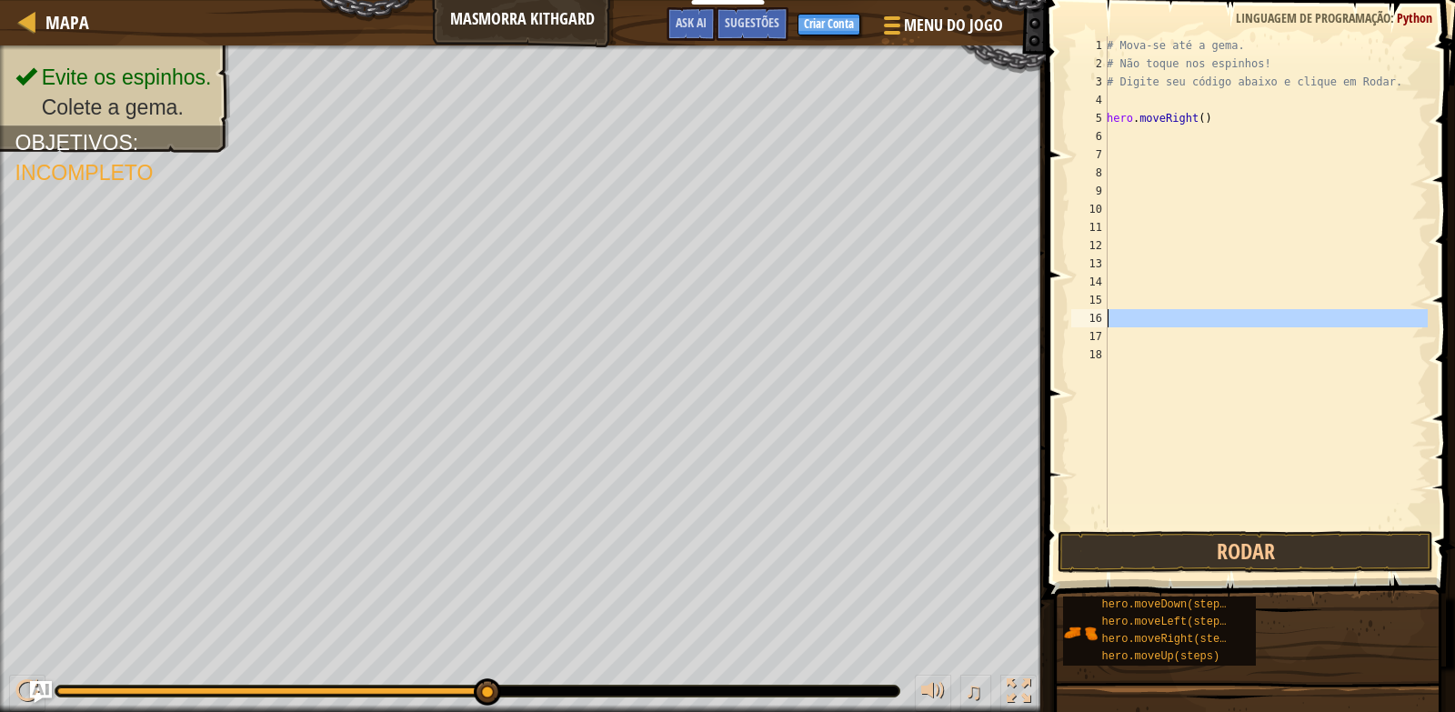
click at [1099, 326] on div "16" at bounding box center [1089, 318] width 36 height 18
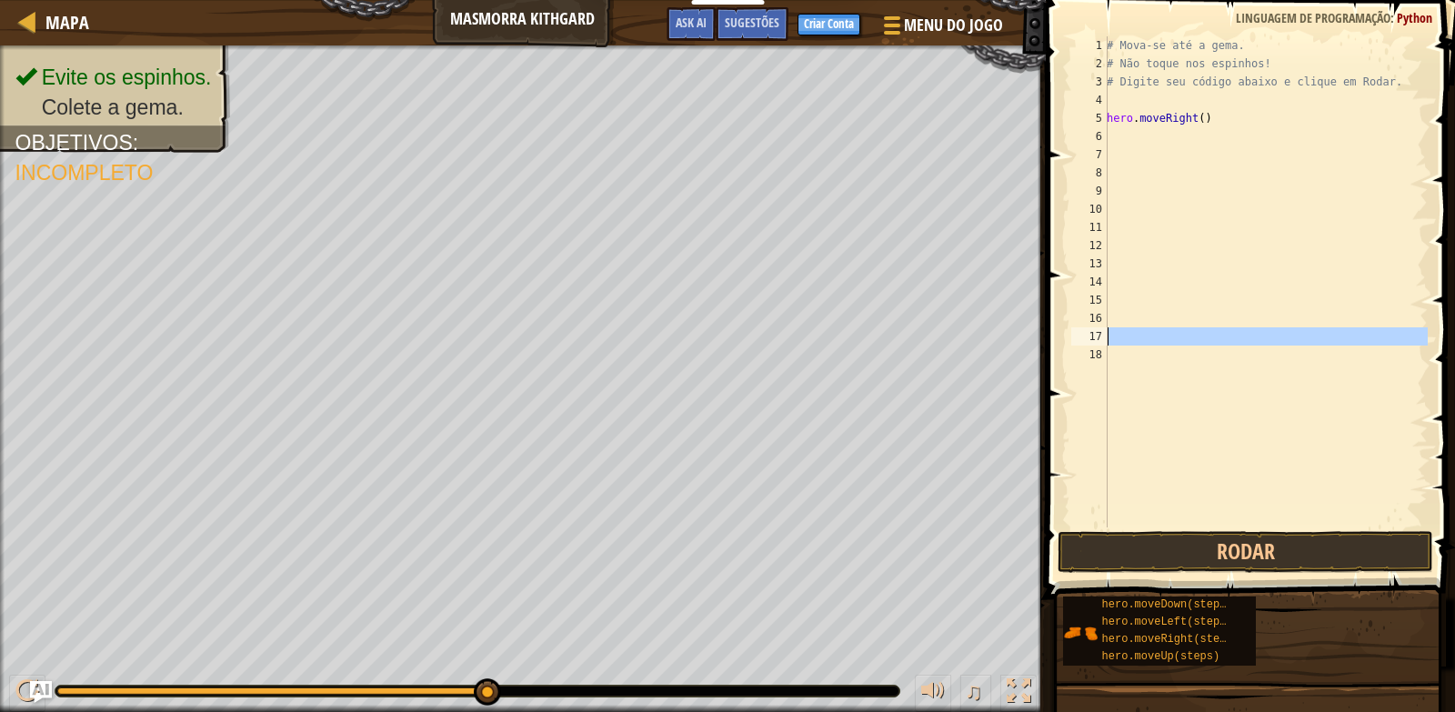
drag, startPoint x: 1102, startPoint y: 331, endPoint x: 1101, endPoint y: 349, distance: 18.2
click at [1102, 339] on div "17" at bounding box center [1089, 336] width 36 height 18
click at [1101, 350] on div "18" at bounding box center [1089, 355] width 36 height 18
